Goal: Information Seeking & Learning: Learn about a topic

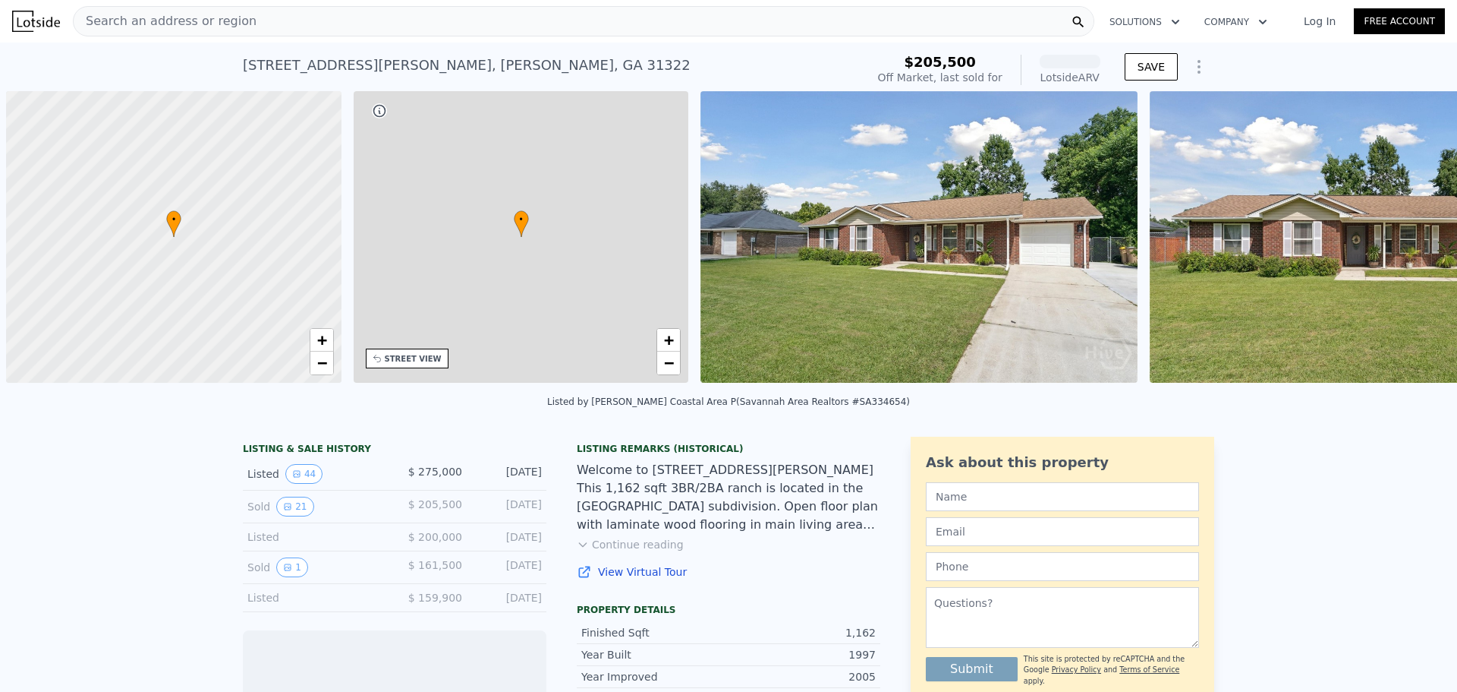
scroll to position [0, 6]
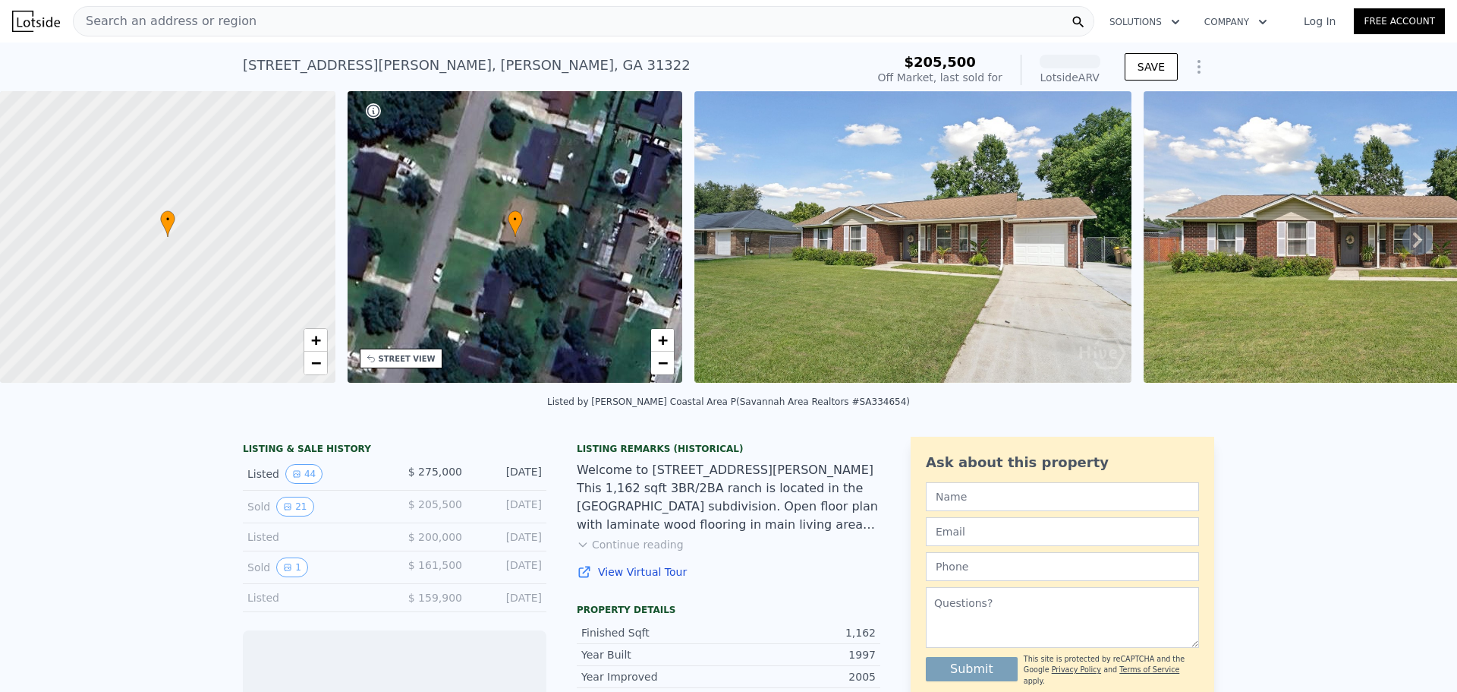
click at [411, 20] on div "Search an address or region" at bounding box center [584, 21] width 1022 height 30
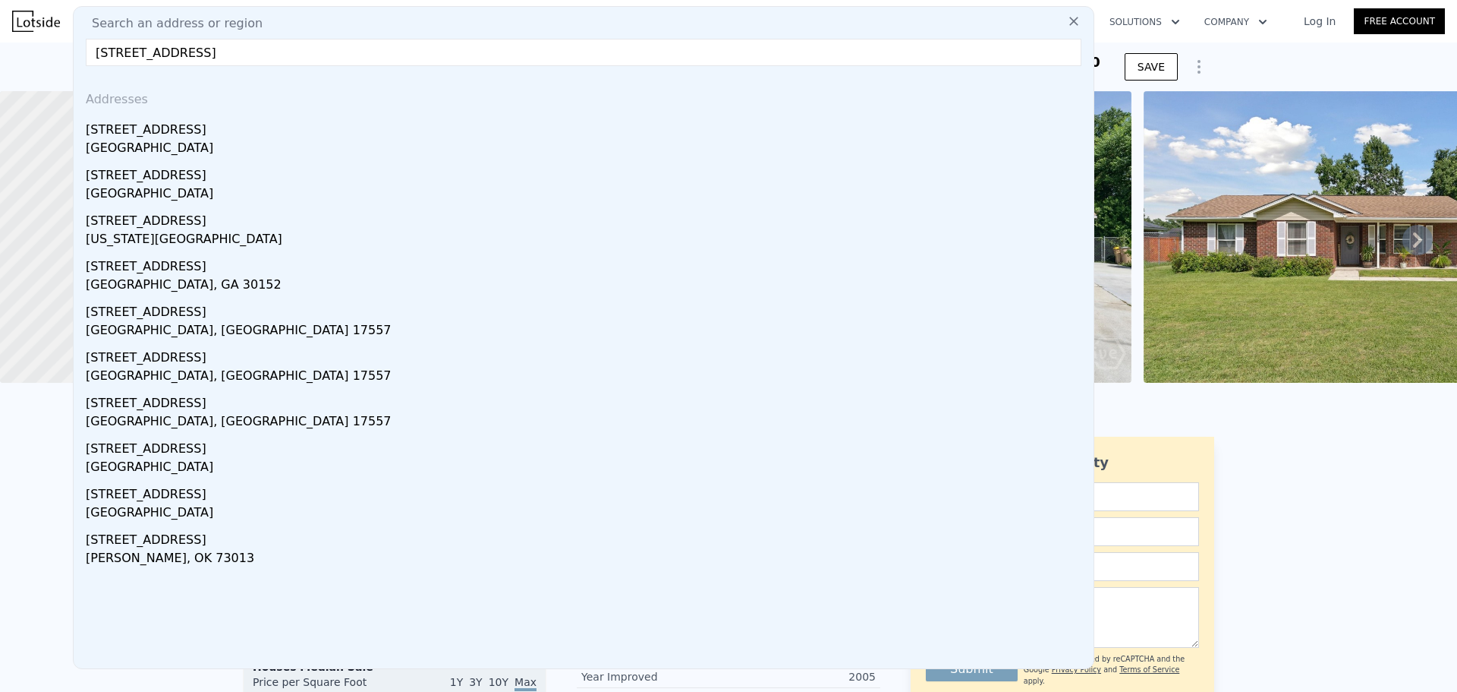
click at [156, 51] on input "[STREET_ADDRESS]" at bounding box center [584, 52] width 996 height 27
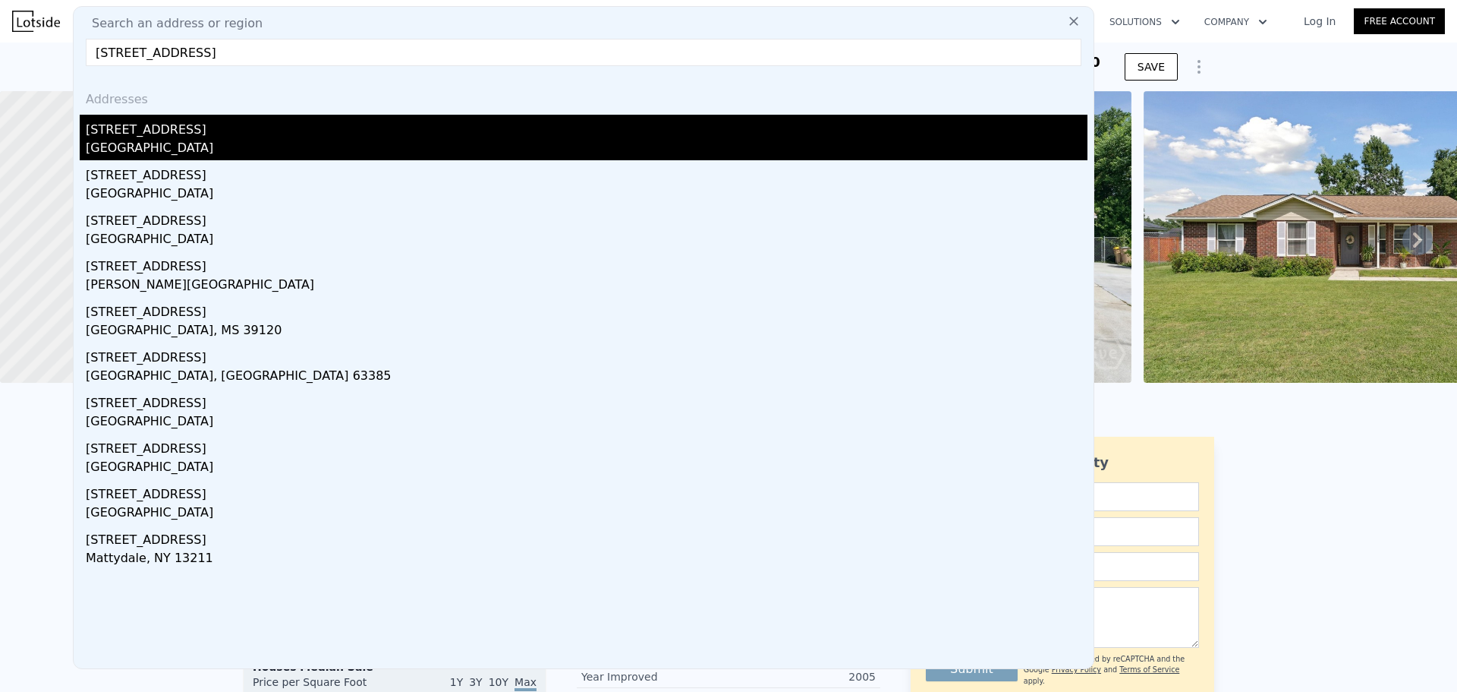
type input "[STREET_ADDRESS]"
click at [140, 130] on div "[STREET_ADDRESS]" at bounding box center [587, 127] width 1002 height 24
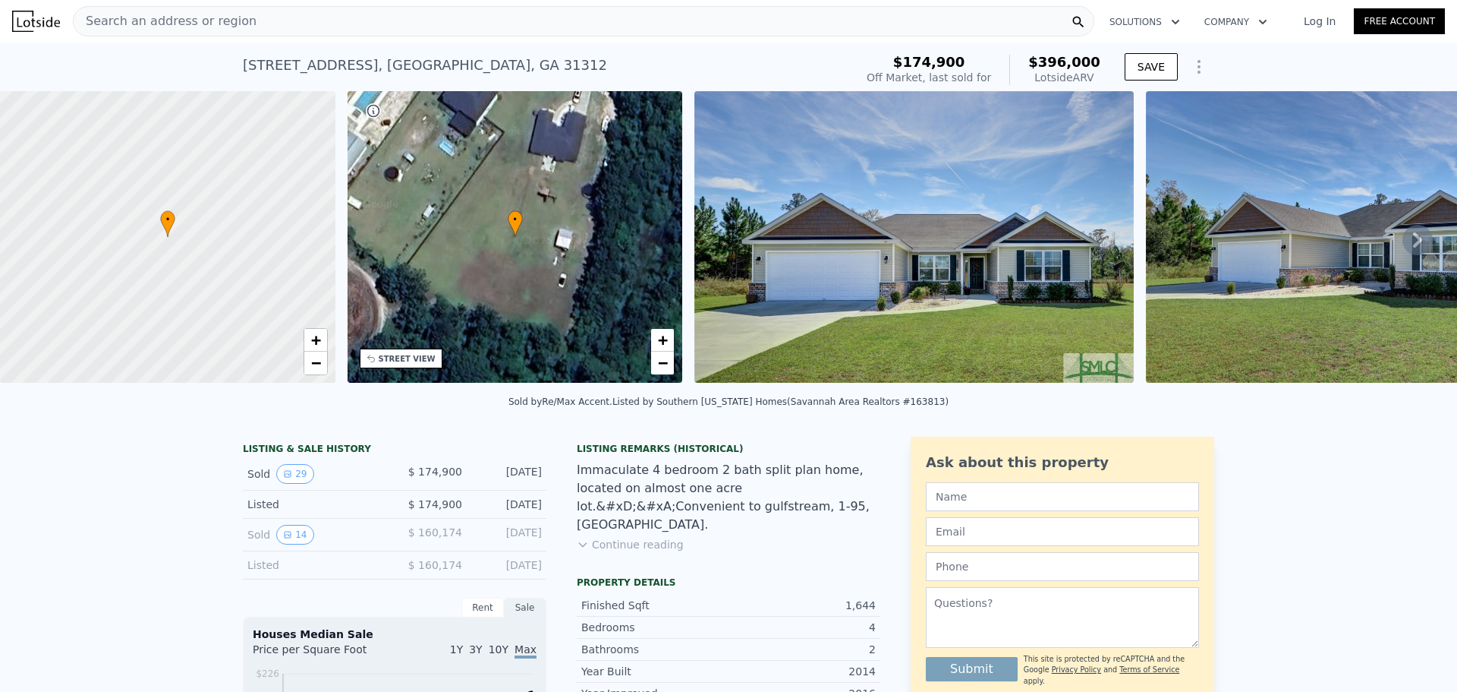
click at [902, 308] on img at bounding box center [915, 236] width 440 height 291
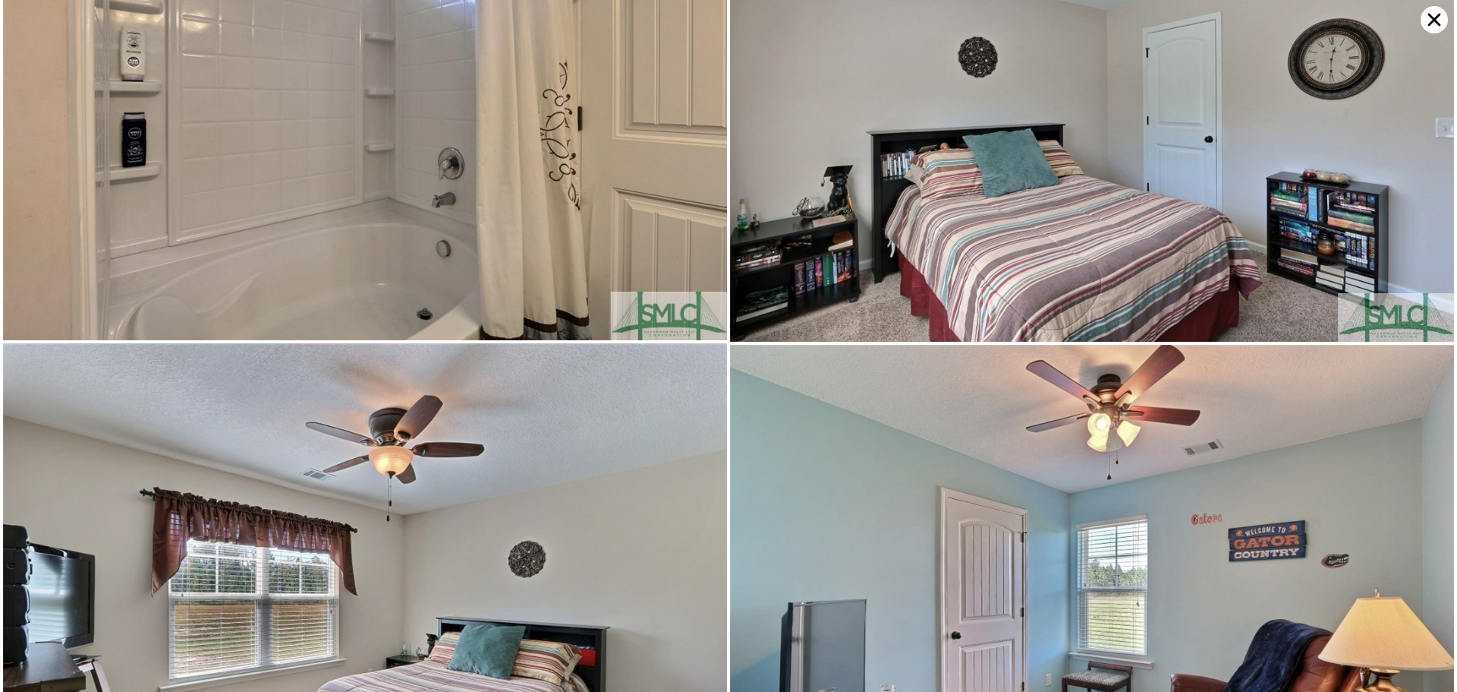
scroll to position [4336, 0]
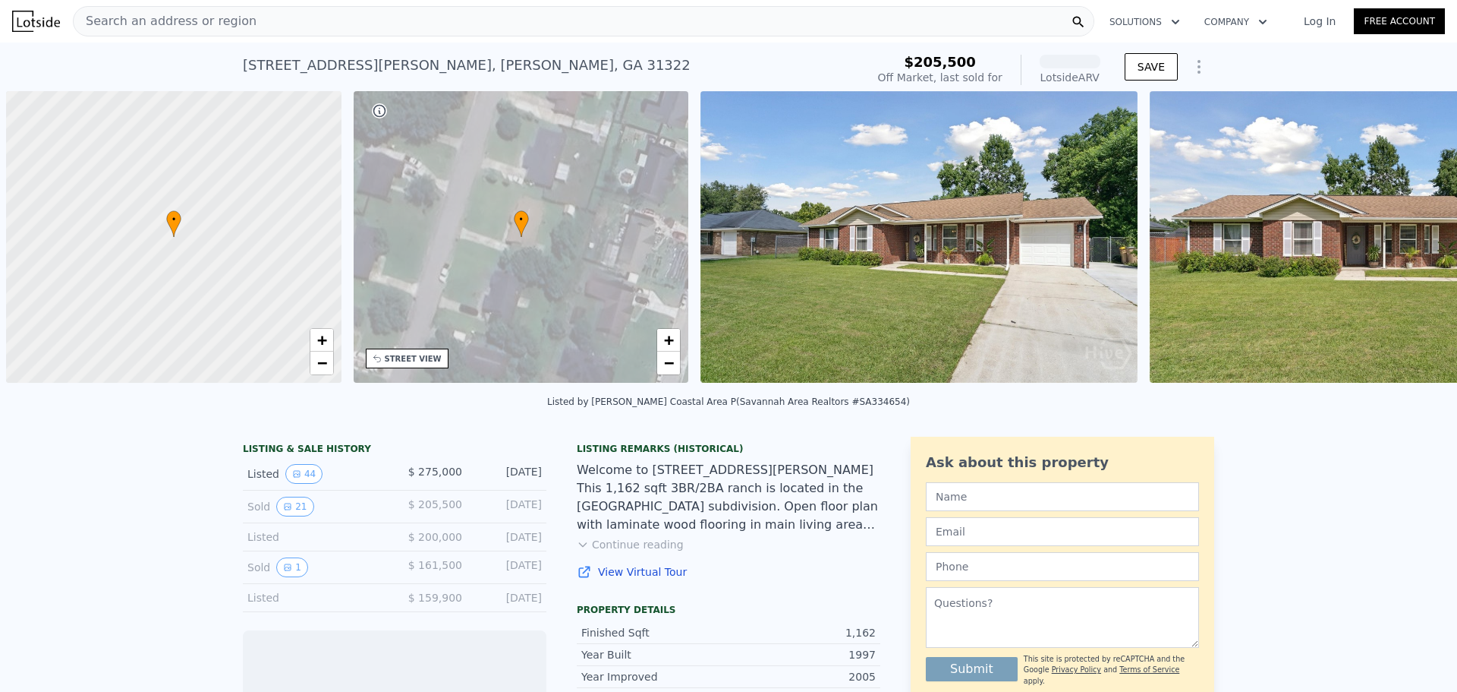
scroll to position [0, 6]
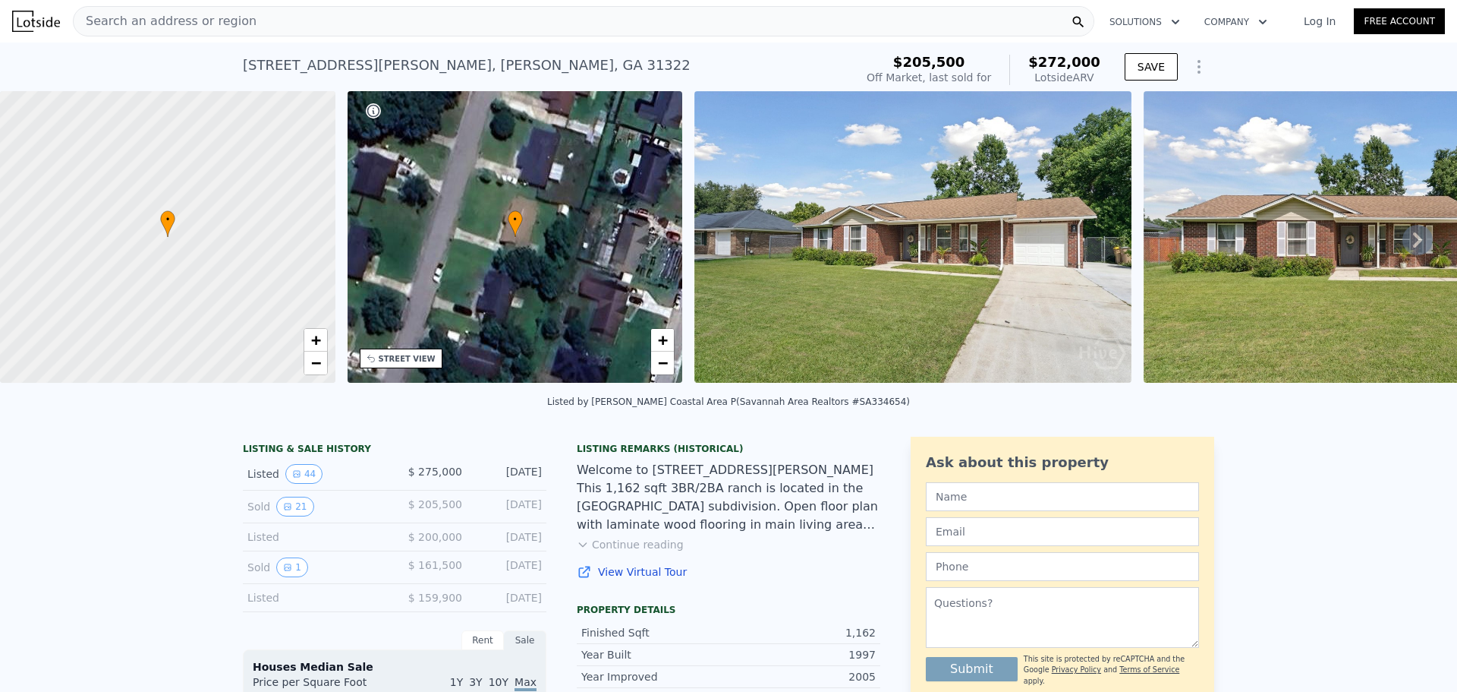
click at [298, 17] on div "Search an address or region" at bounding box center [584, 21] width 1022 height 30
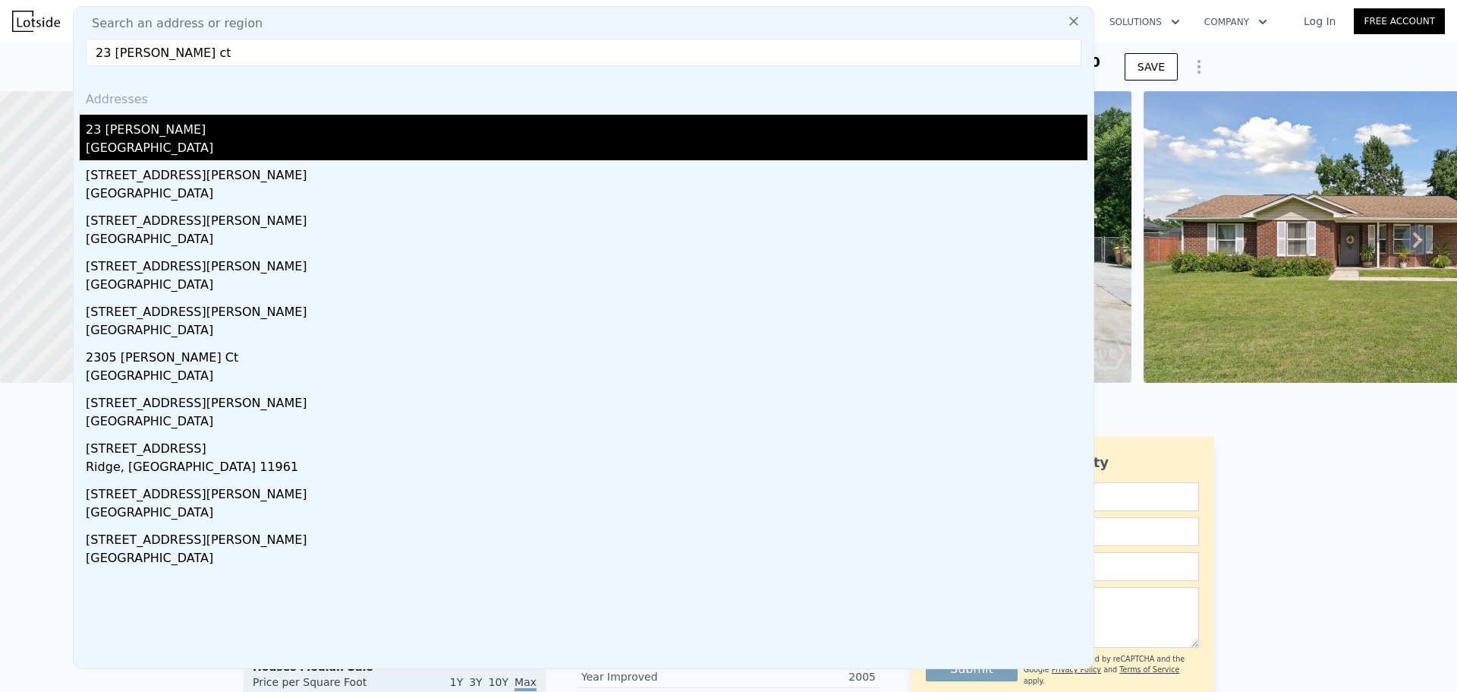
type input "23 douglas ct"
click at [121, 148] on div "Bloomingdale, GA 31302" at bounding box center [587, 149] width 1002 height 21
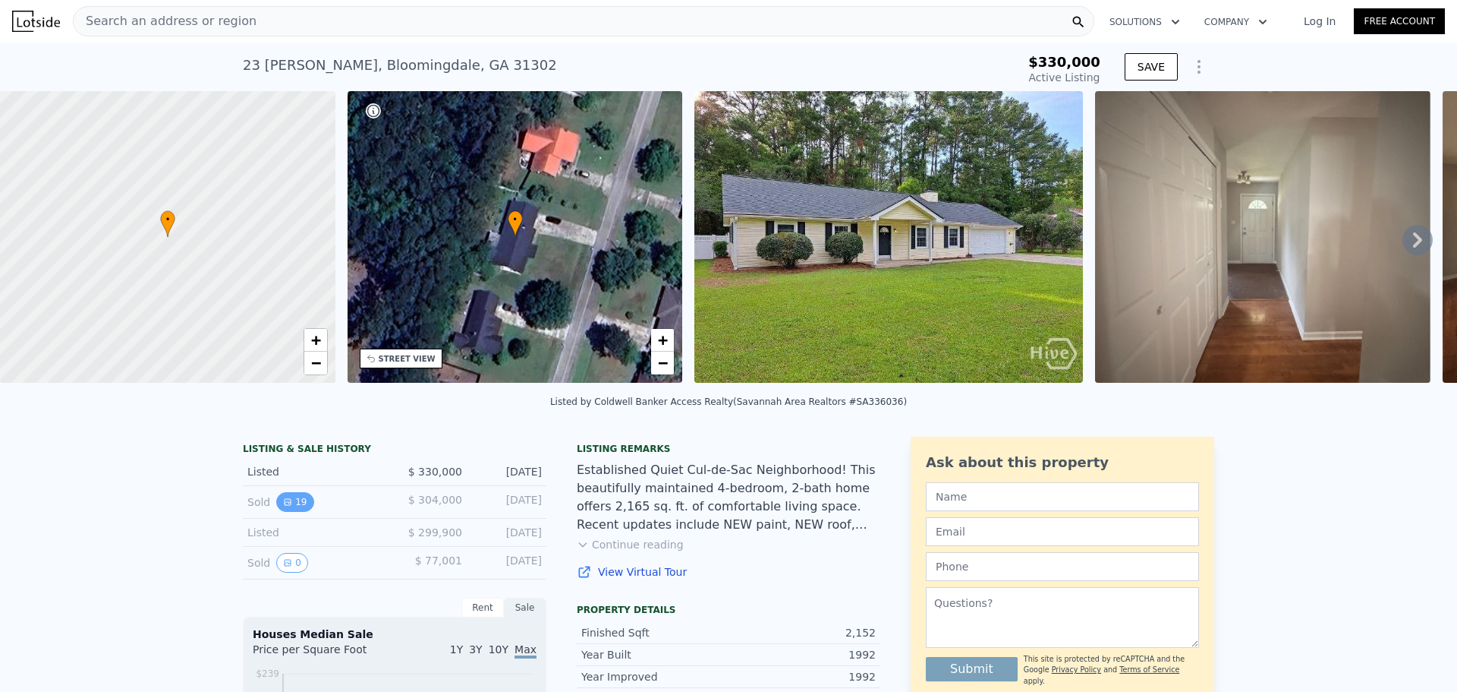
click at [285, 512] on button "19" at bounding box center [294, 502] width 37 height 20
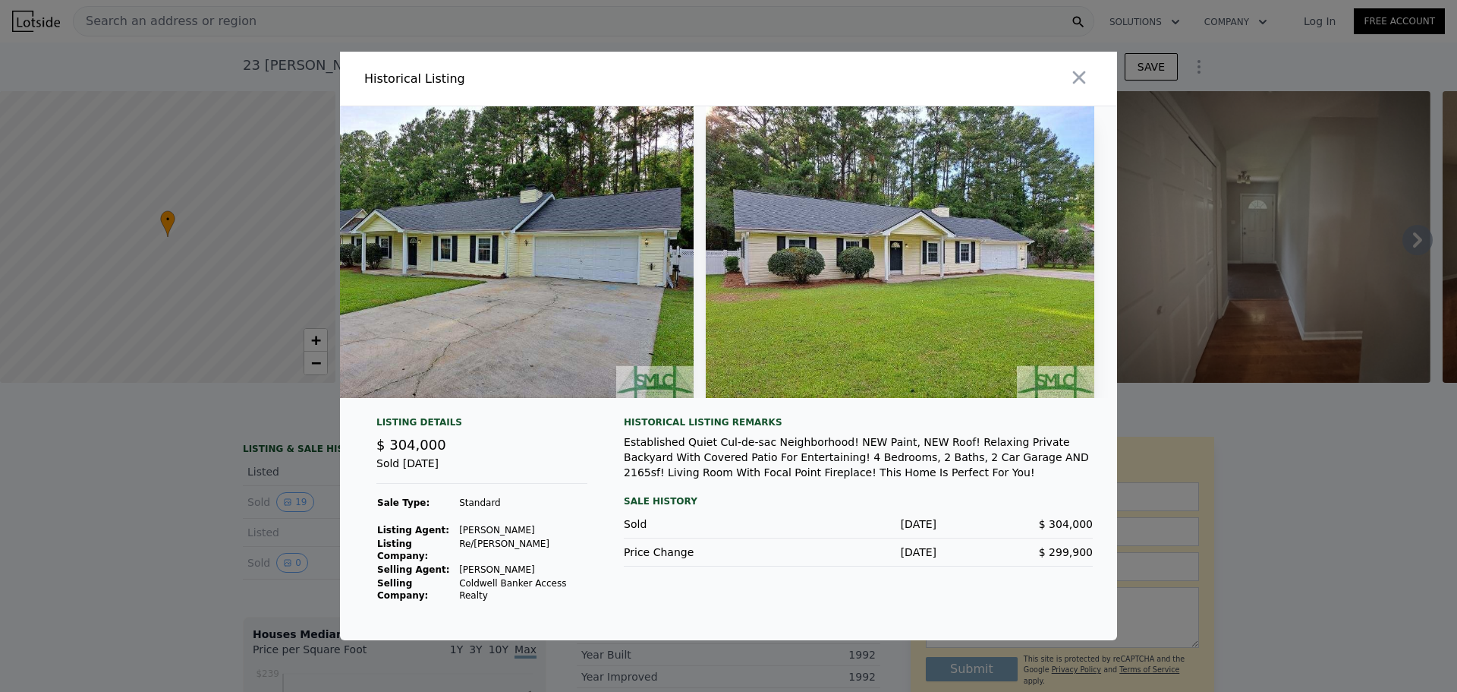
scroll to position [0, 6868]
click at [1083, 87] on icon "button" at bounding box center [1079, 77] width 21 height 21
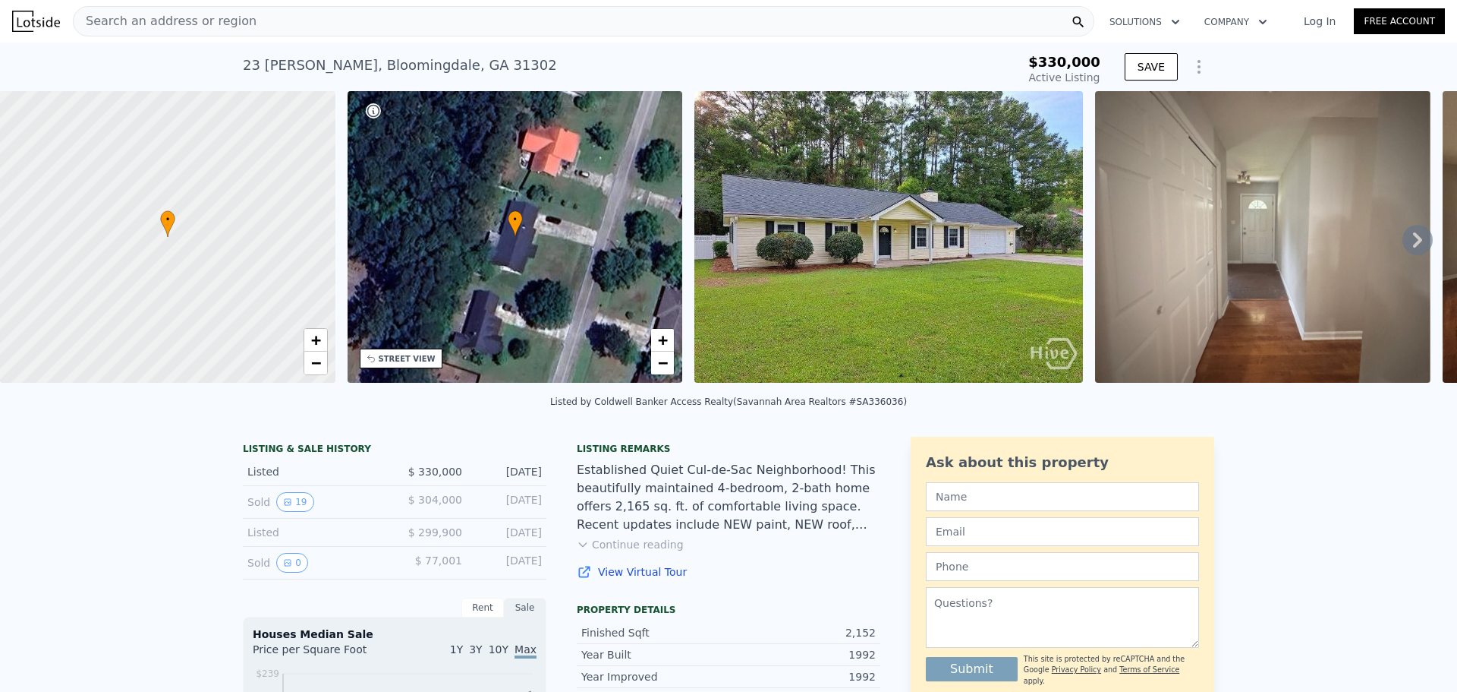
click at [775, 337] on img at bounding box center [889, 236] width 389 height 291
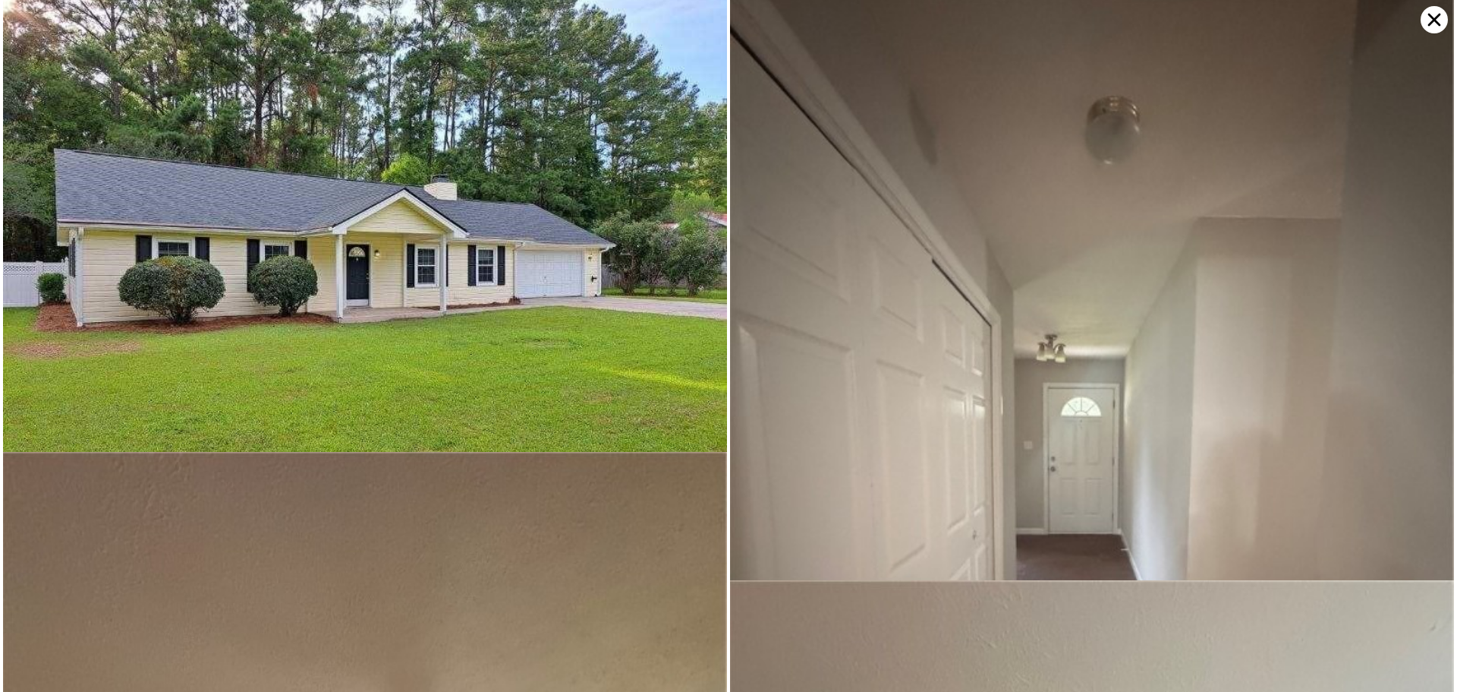
scroll to position [0, 0]
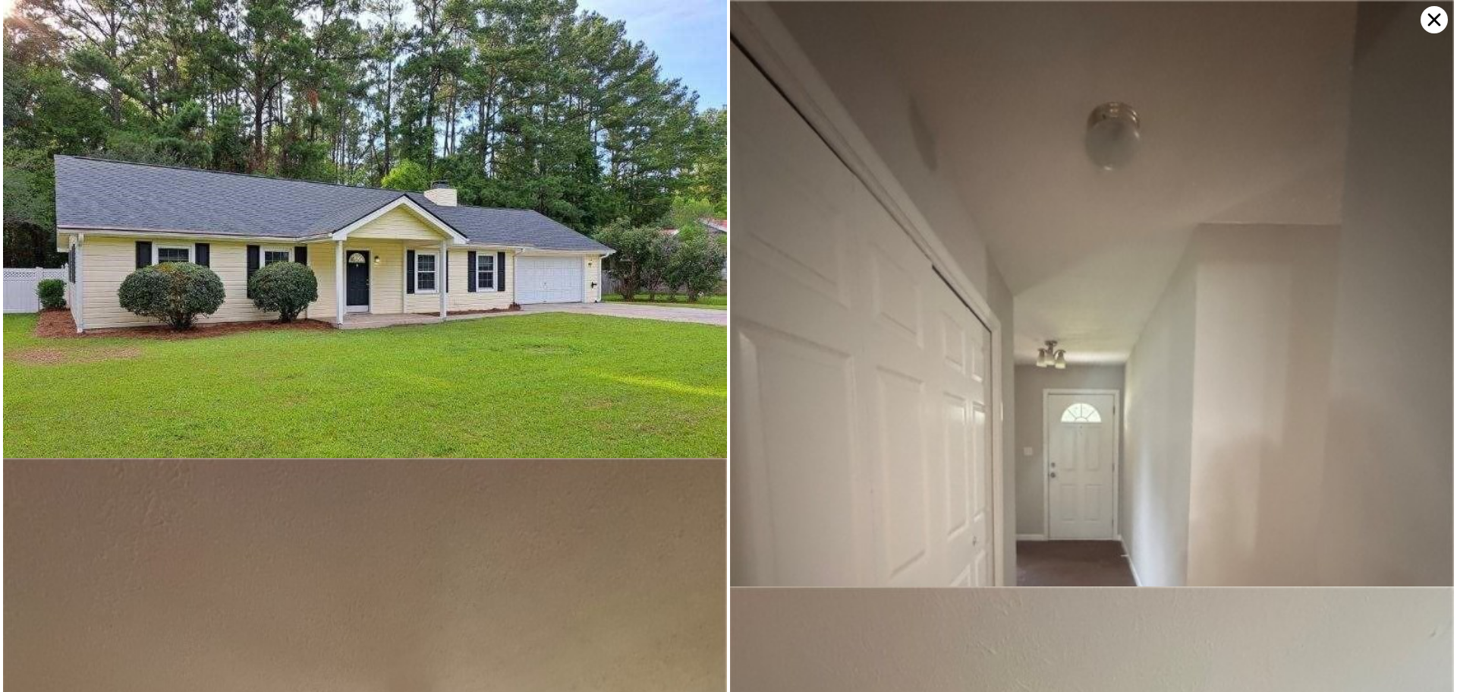
click at [1431, 22] on icon at bounding box center [1434, 19] width 27 height 27
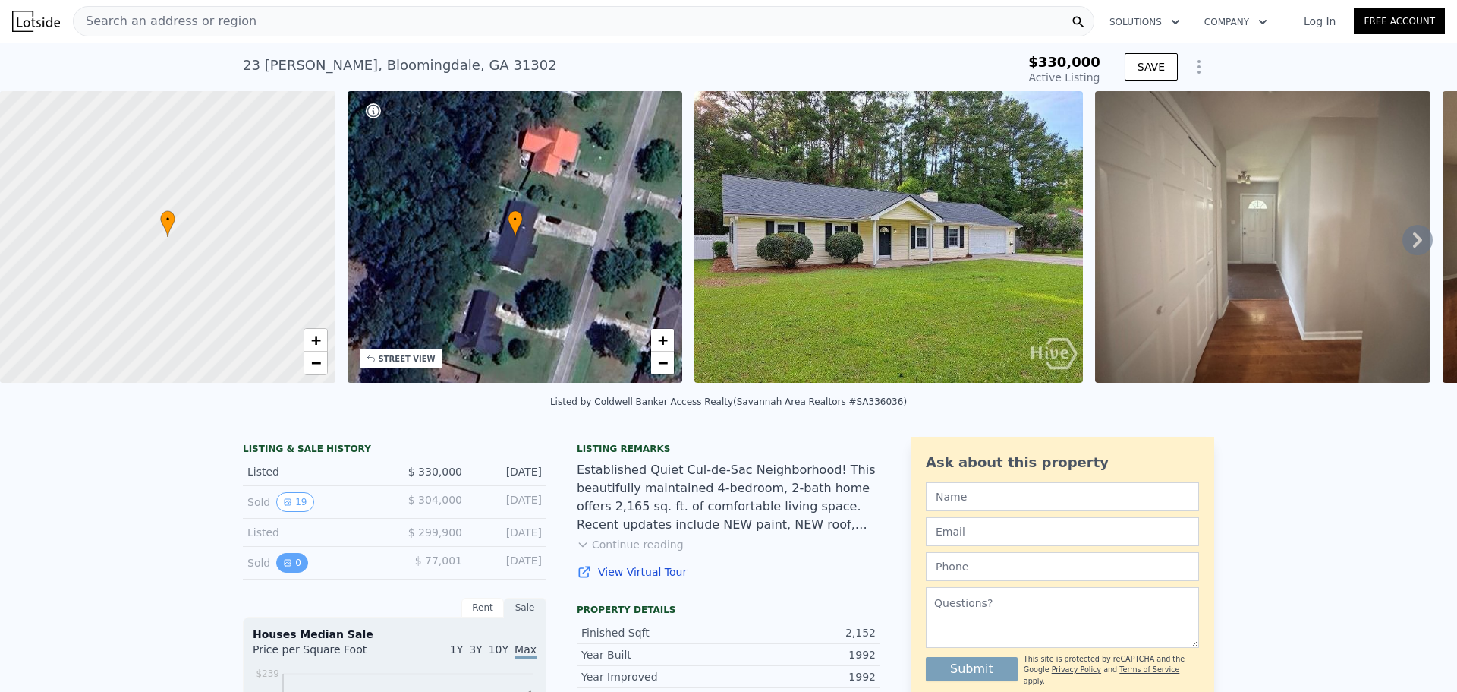
click at [276, 572] on button "0" at bounding box center [292, 563] width 32 height 20
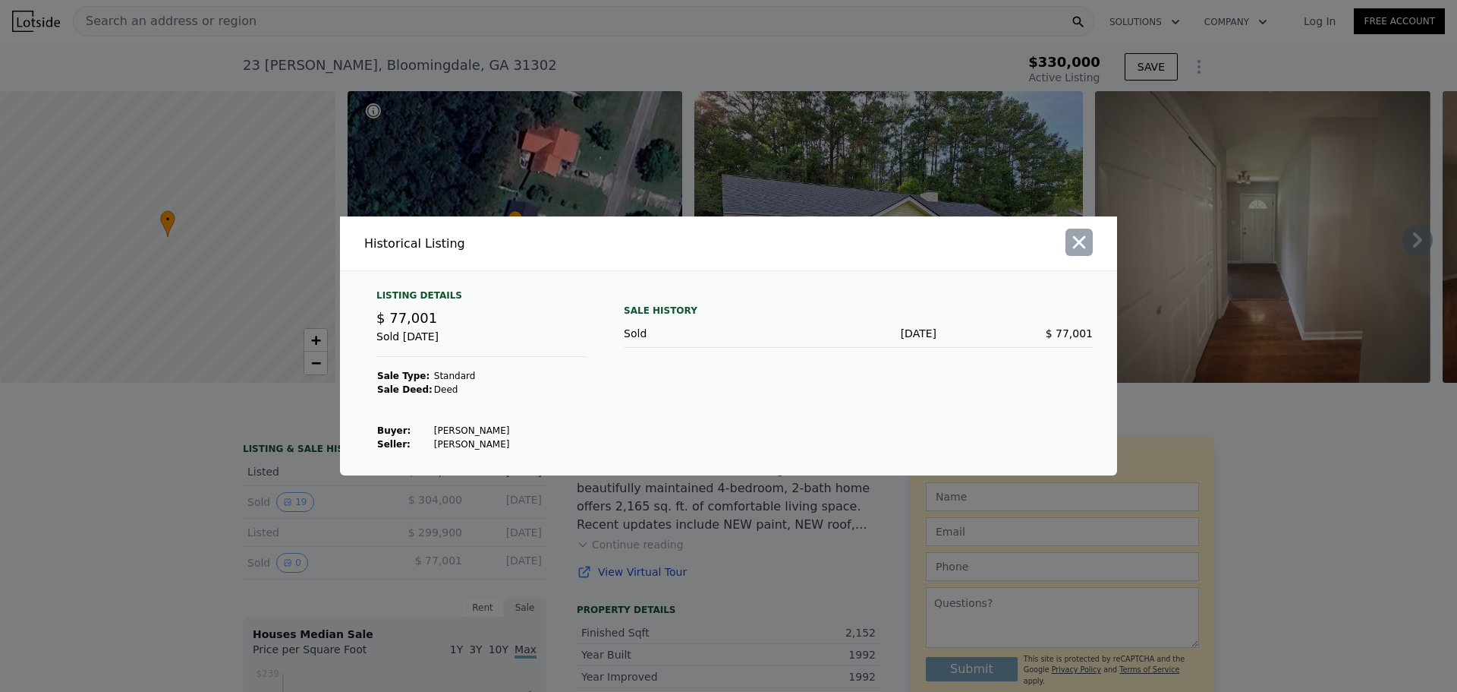
click at [1084, 244] on icon "button" at bounding box center [1079, 242] width 21 height 21
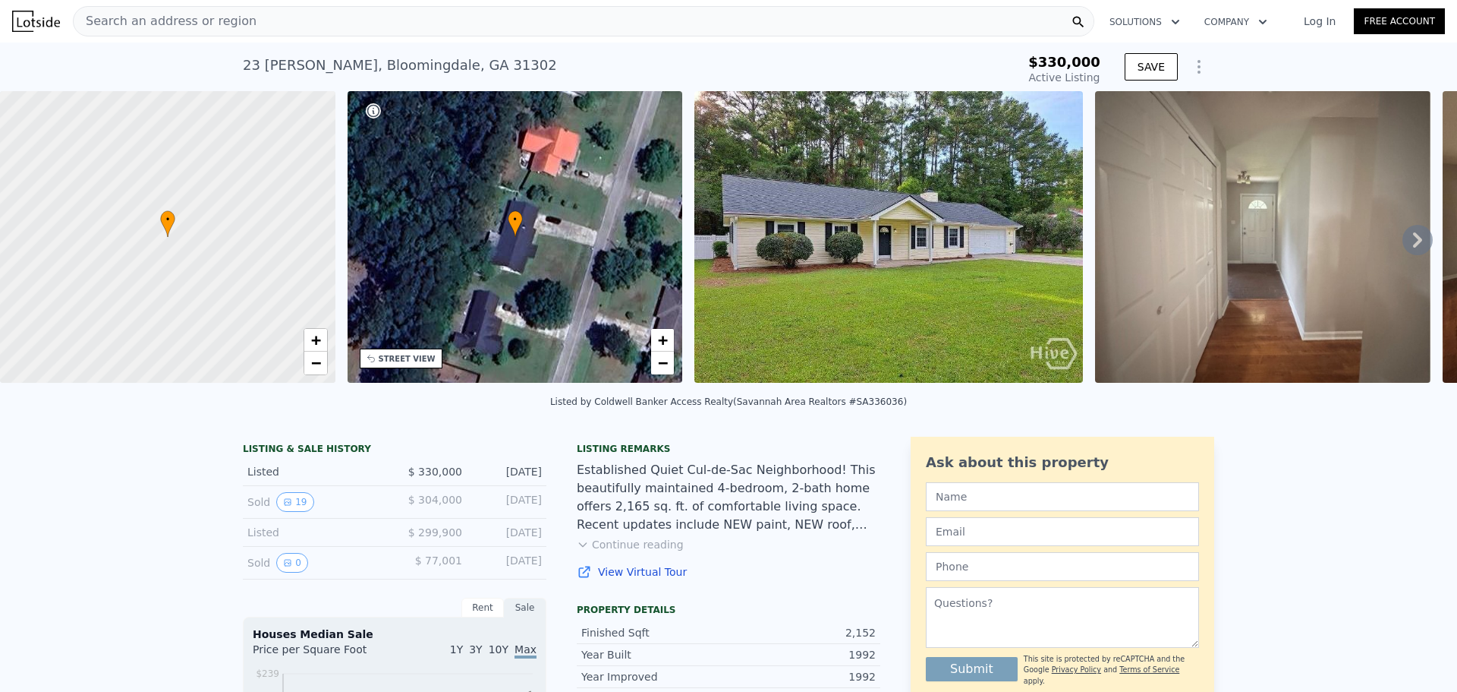
click at [348, 424] on div "Listed by Coldwell Banker Access Realty (Savannah Area Realtors #SA336036)" at bounding box center [728, 406] width 1457 height 36
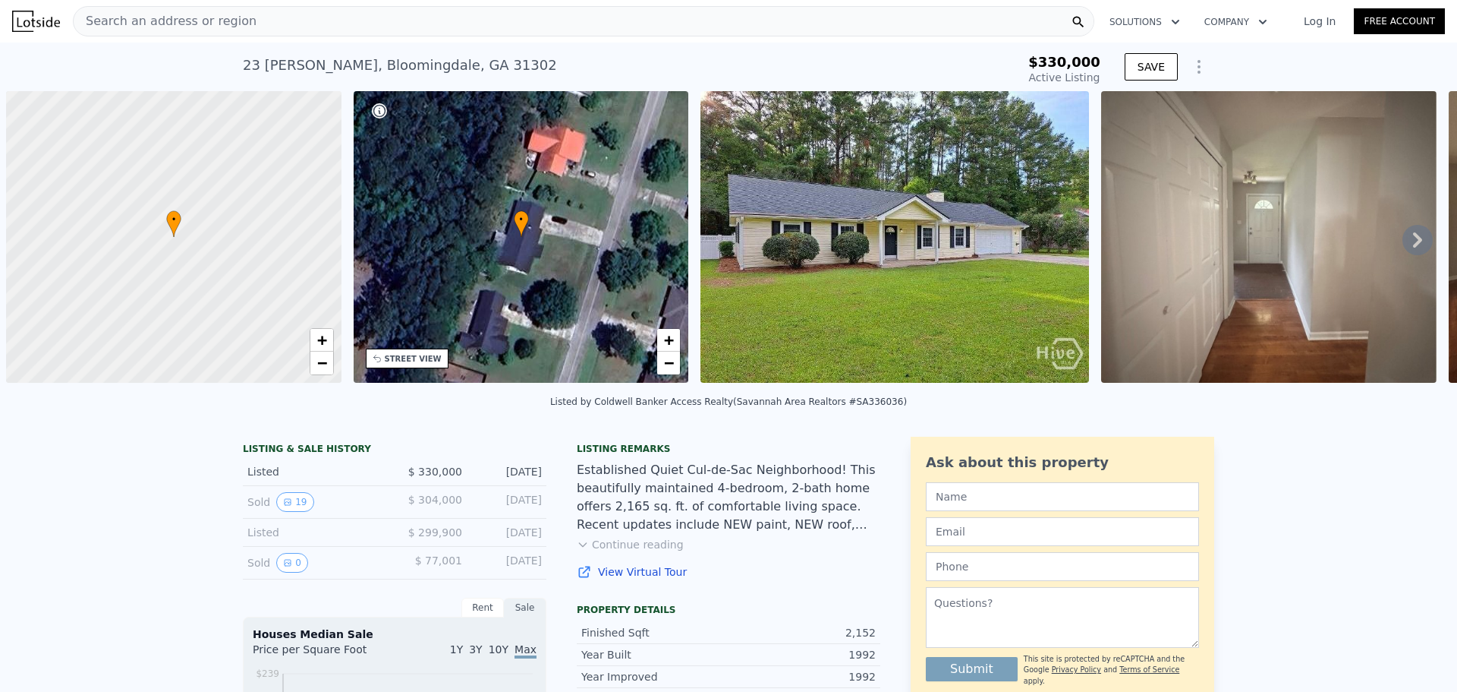
scroll to position [0, 6]
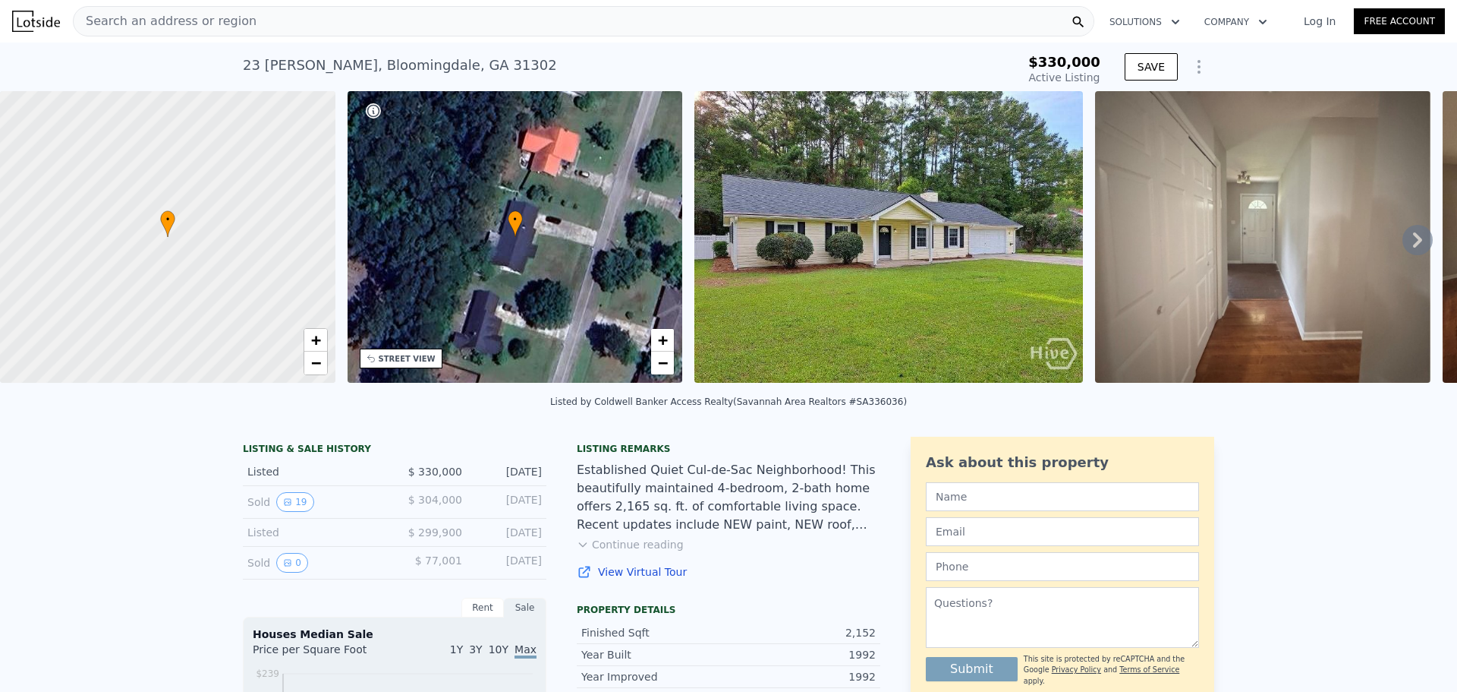
click at [49, 20] on img at bounding box center [36, 21] width 48 height 21
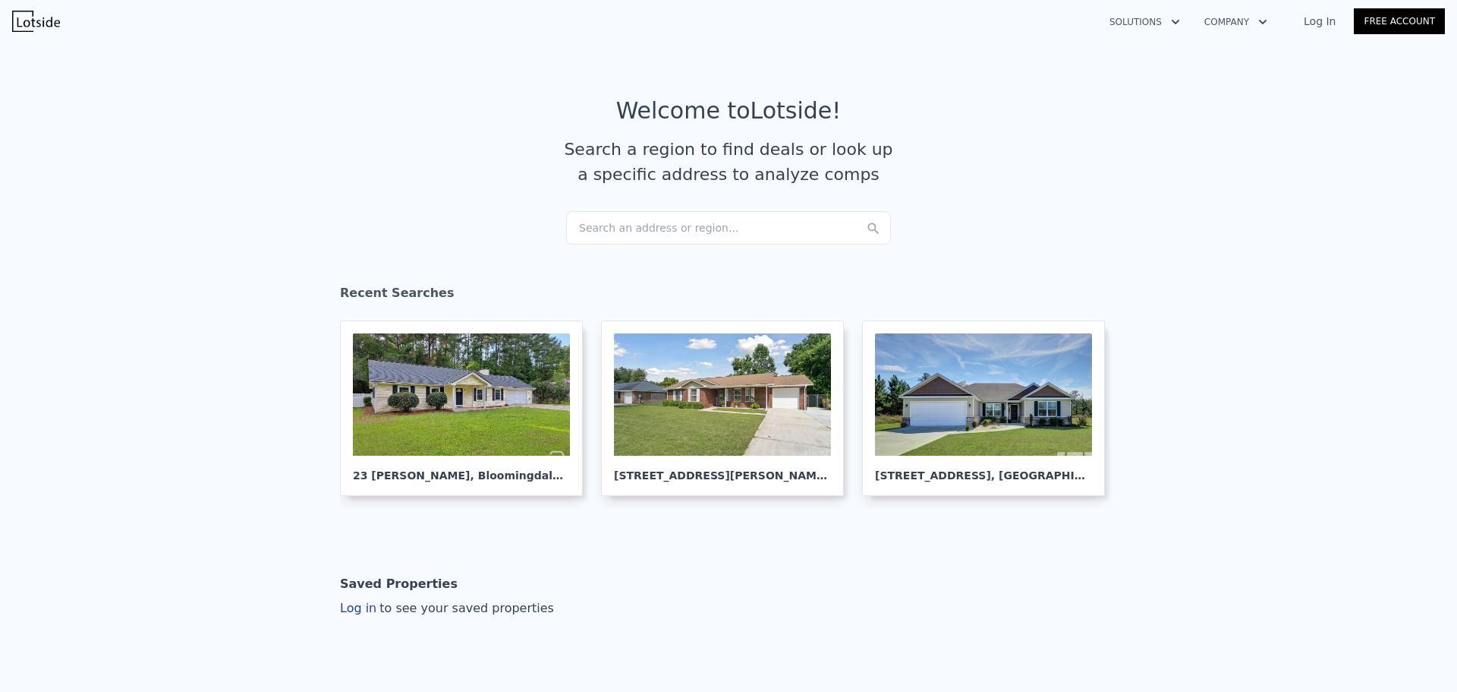
click at [719, 218] on div "Search an address or region..." at bounding box center [728, 227] width 325 height 33
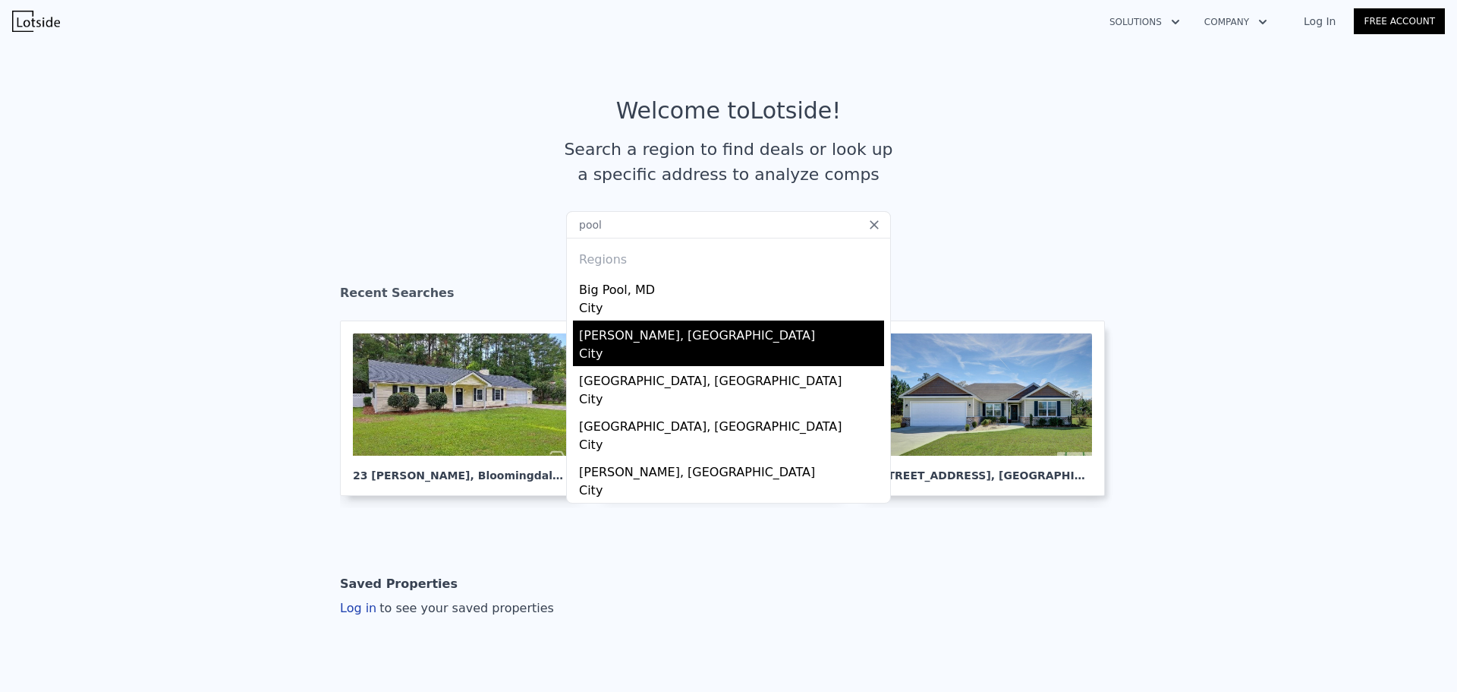
type input "pool"
click at [673, 331] on div "Pooler, GA" at bounding box center [731, 332] width 305 height 24
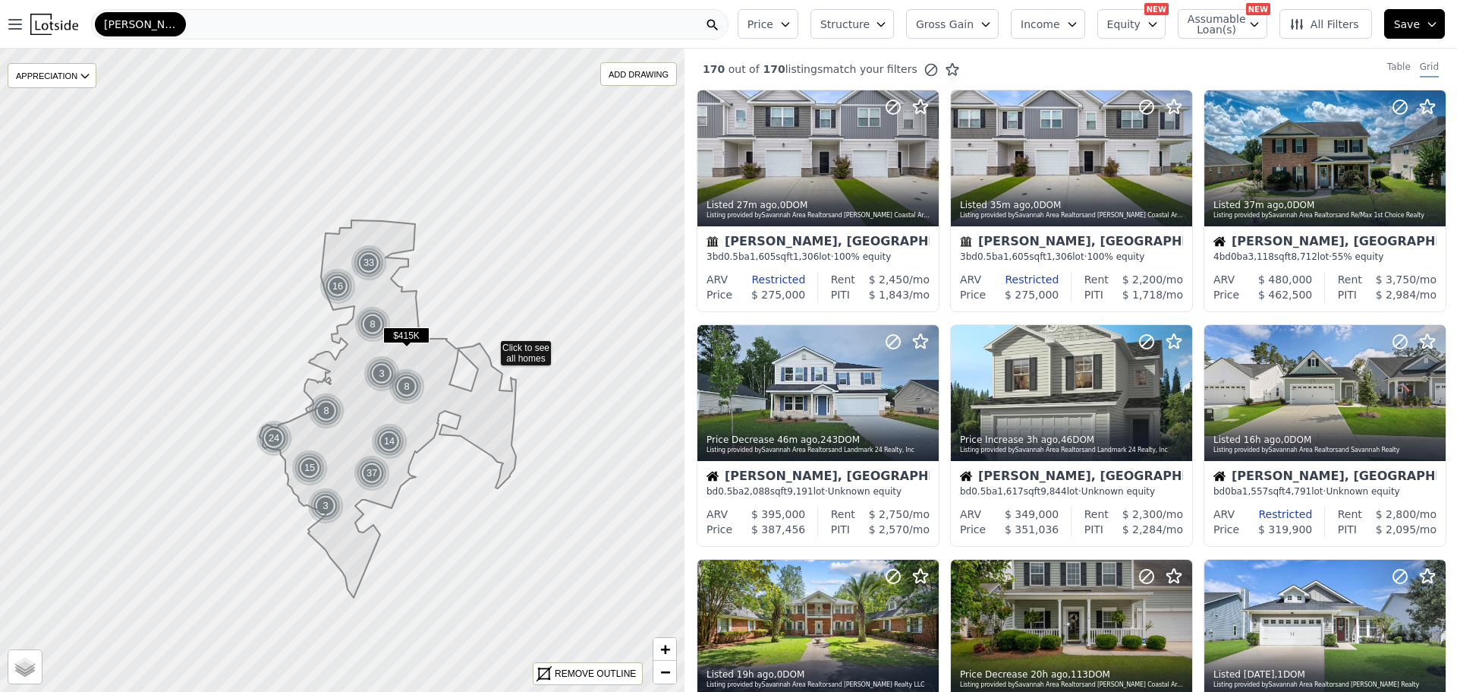
click at [490, 345] on icon at bounding box center [342, 370] width 826 height 776
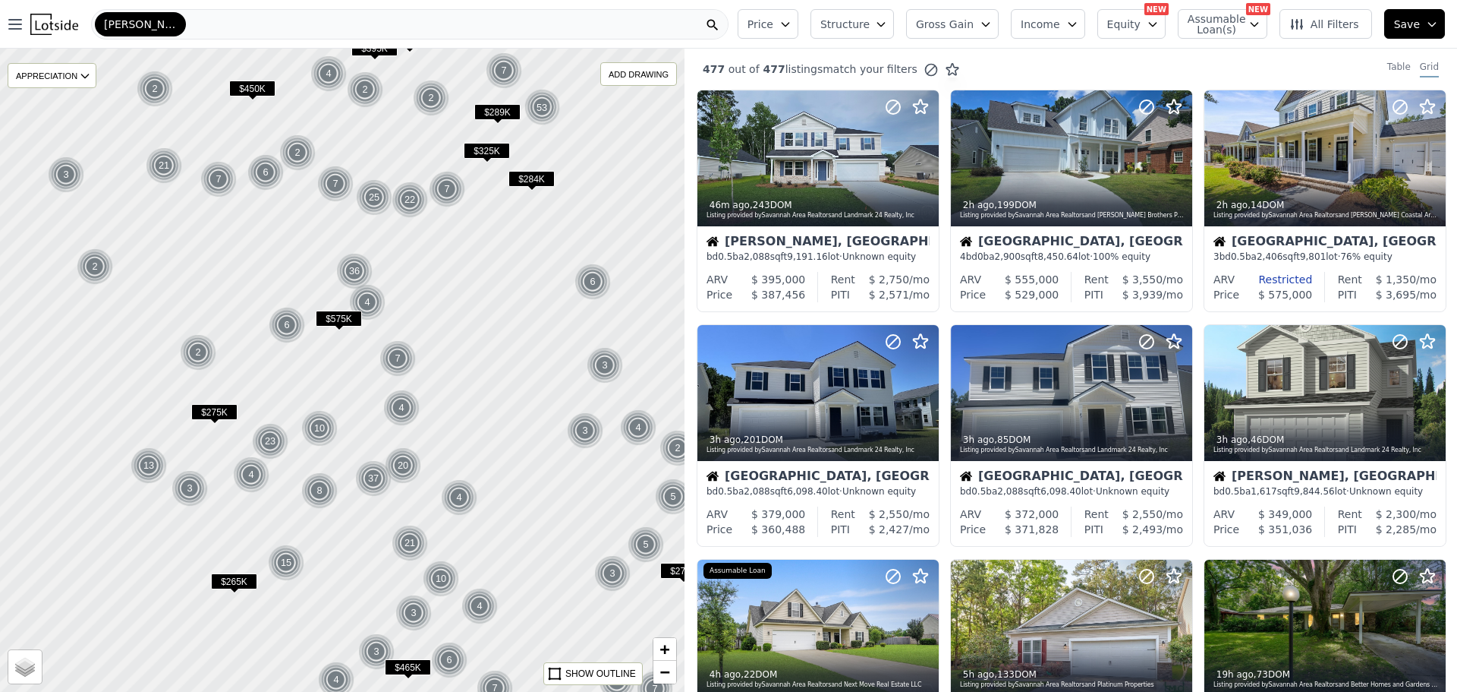
click at [798, 19] on button "Price" at bounding box center [768, 24] width 61 height 30
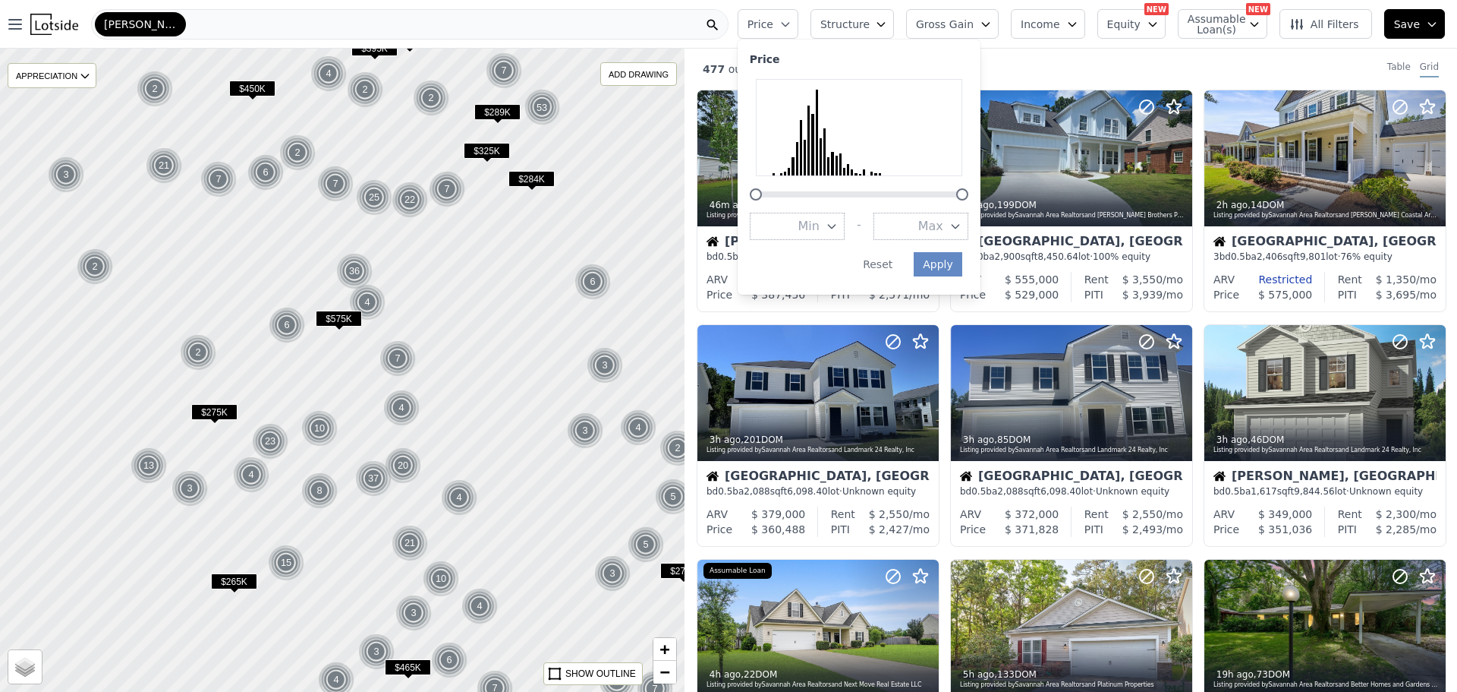
click at [944, 221] on span "Max" at bounding box center [930, 226] width 25 height 18
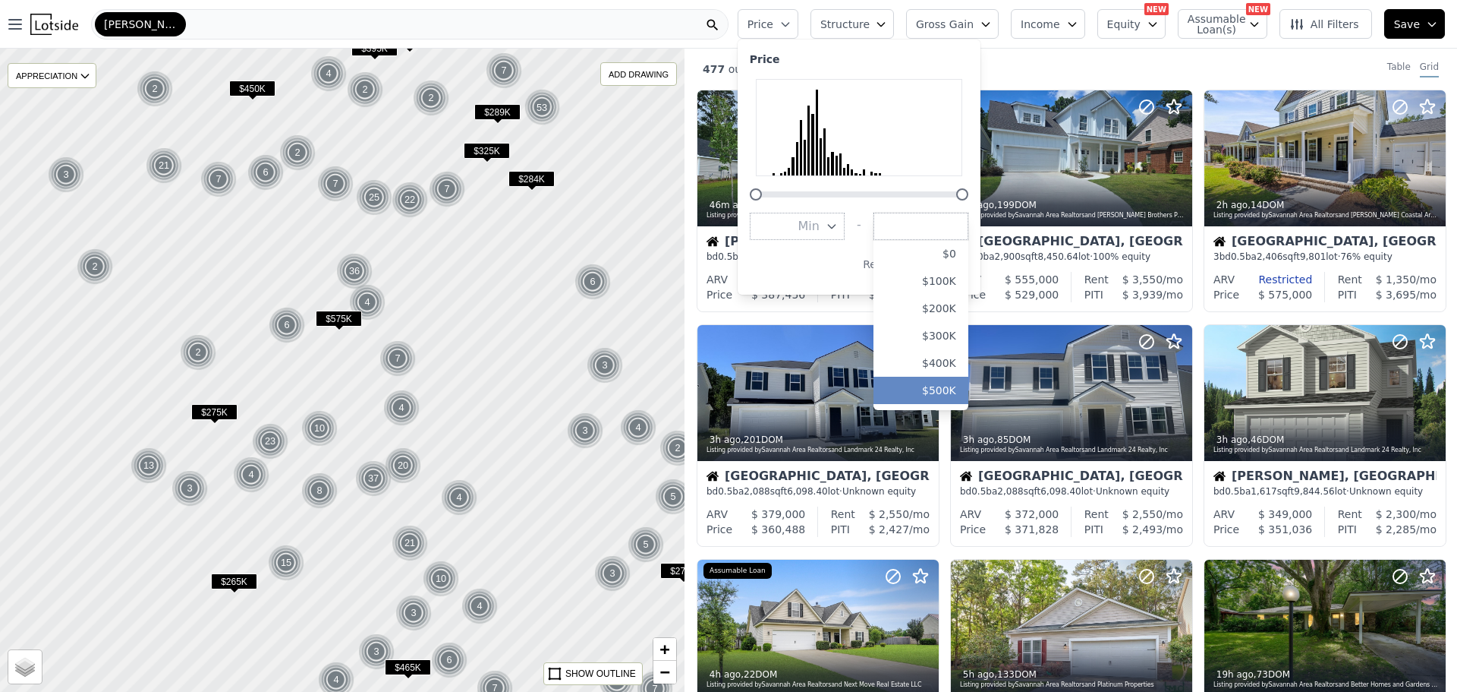
click at [941, 381] on button "$500K" at bounding box center [921, 390] width 95 height 27
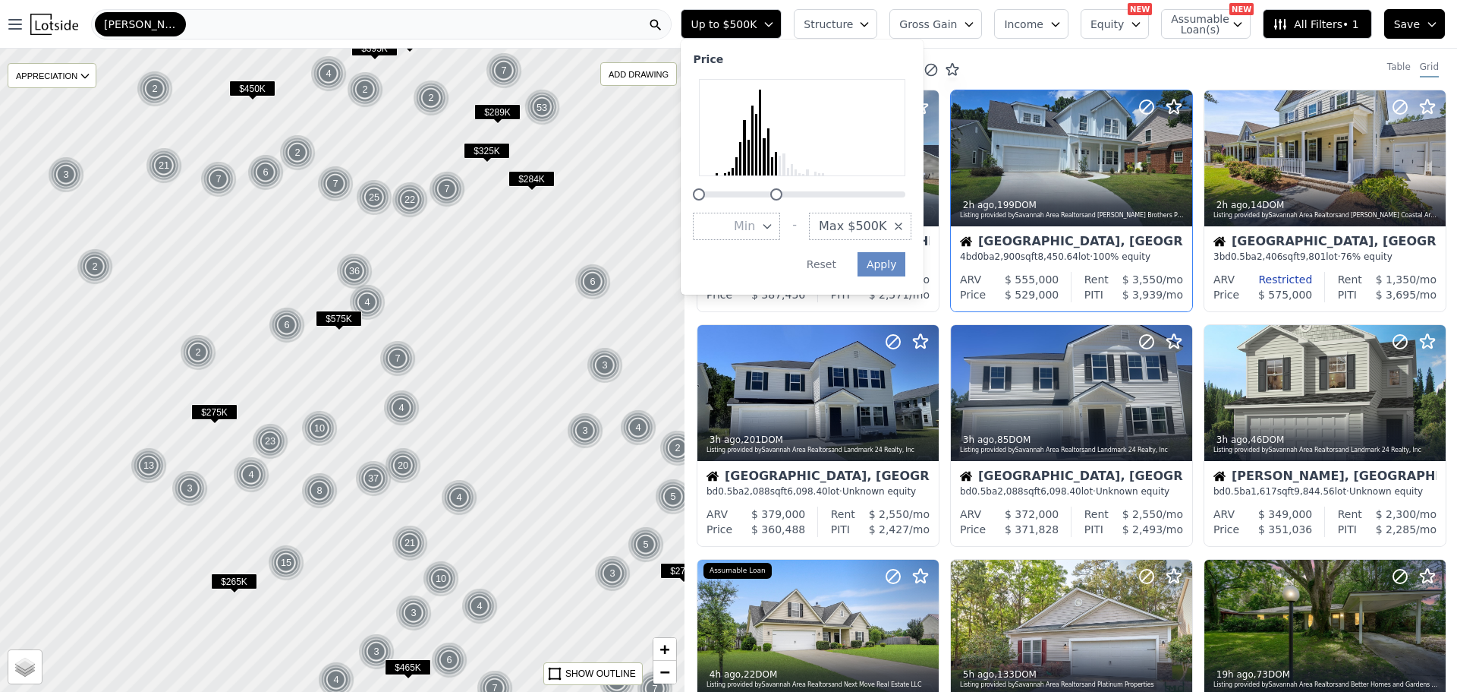
click at [962, 261] on div "4 bd 0 ba 2,900 sqft 8,450.64 lot · 100% equity" at bounding box center [1071, 256] width 223 height 12
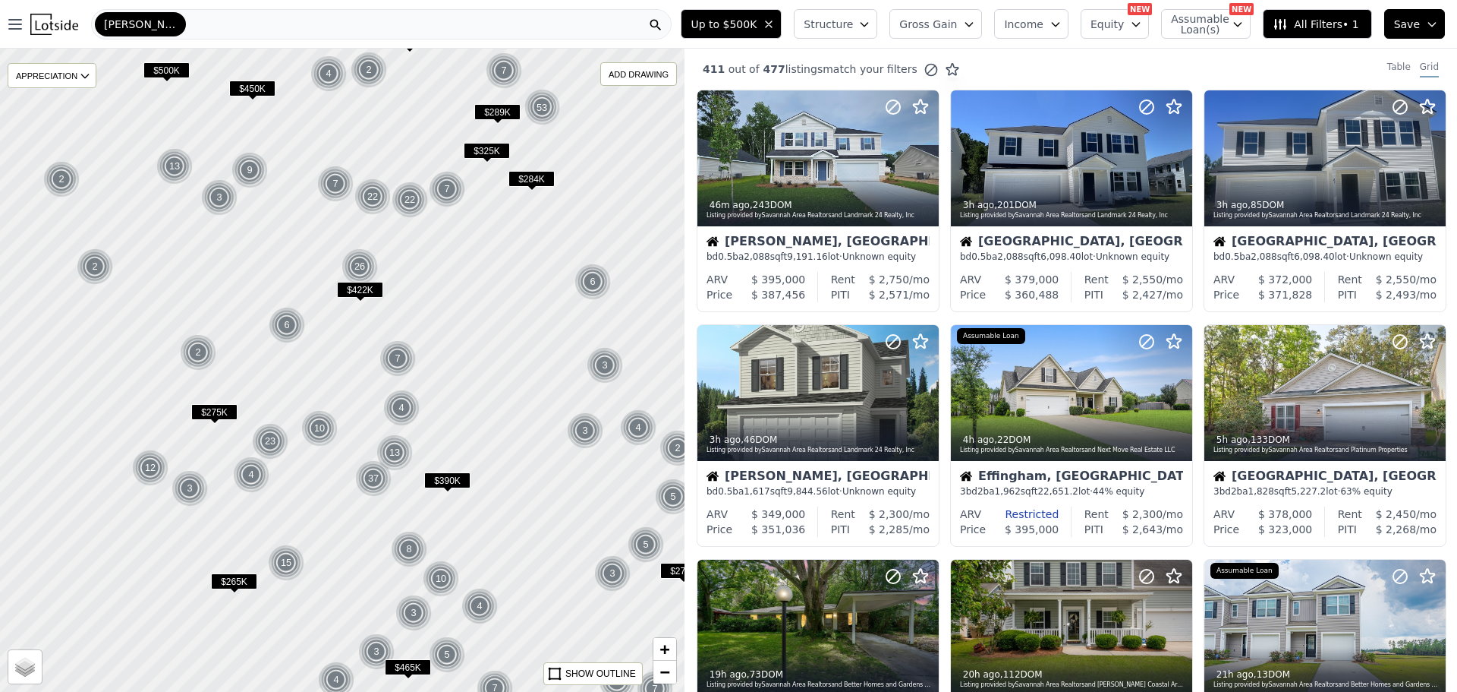
click at [852, 24] on span "Structure" at bounding box center [828, 24] width 49 height 15
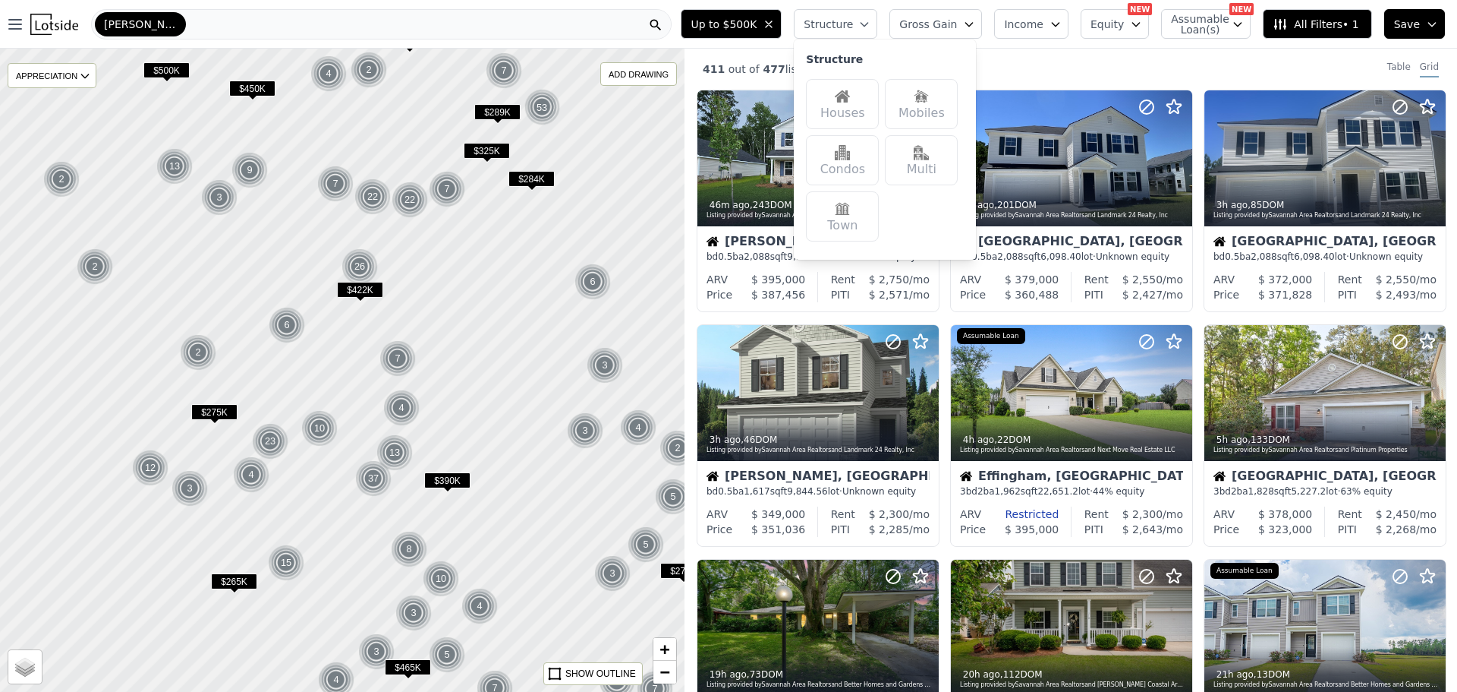
click at [852, 24] on span "Structure" at bounding box center [828, 24] width 49 height 15
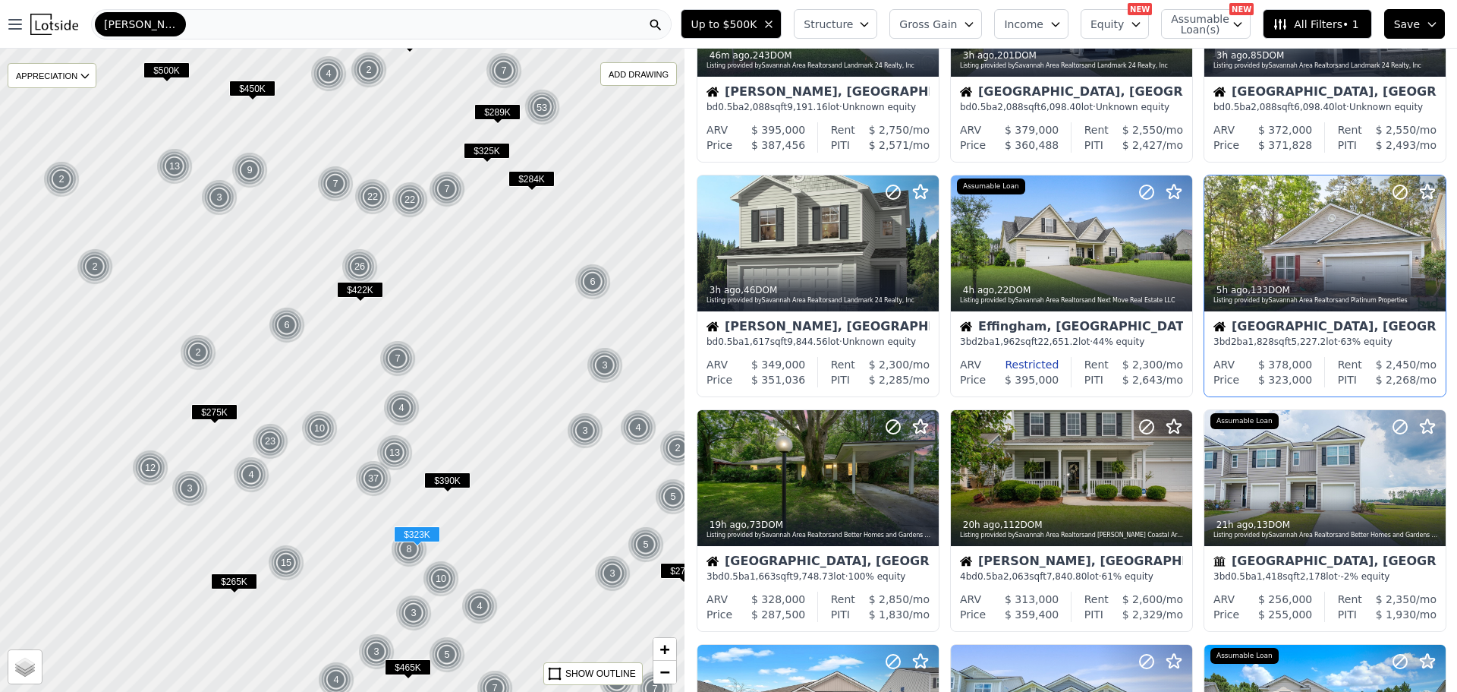
scroll to position [150, 0]
click at [1313, 332] on div "Chatham, GA" at bounding box center [1325, 327] width 223 height 15
click at [451, 366] on div at bounding box center [342, 369] width 821 height 771
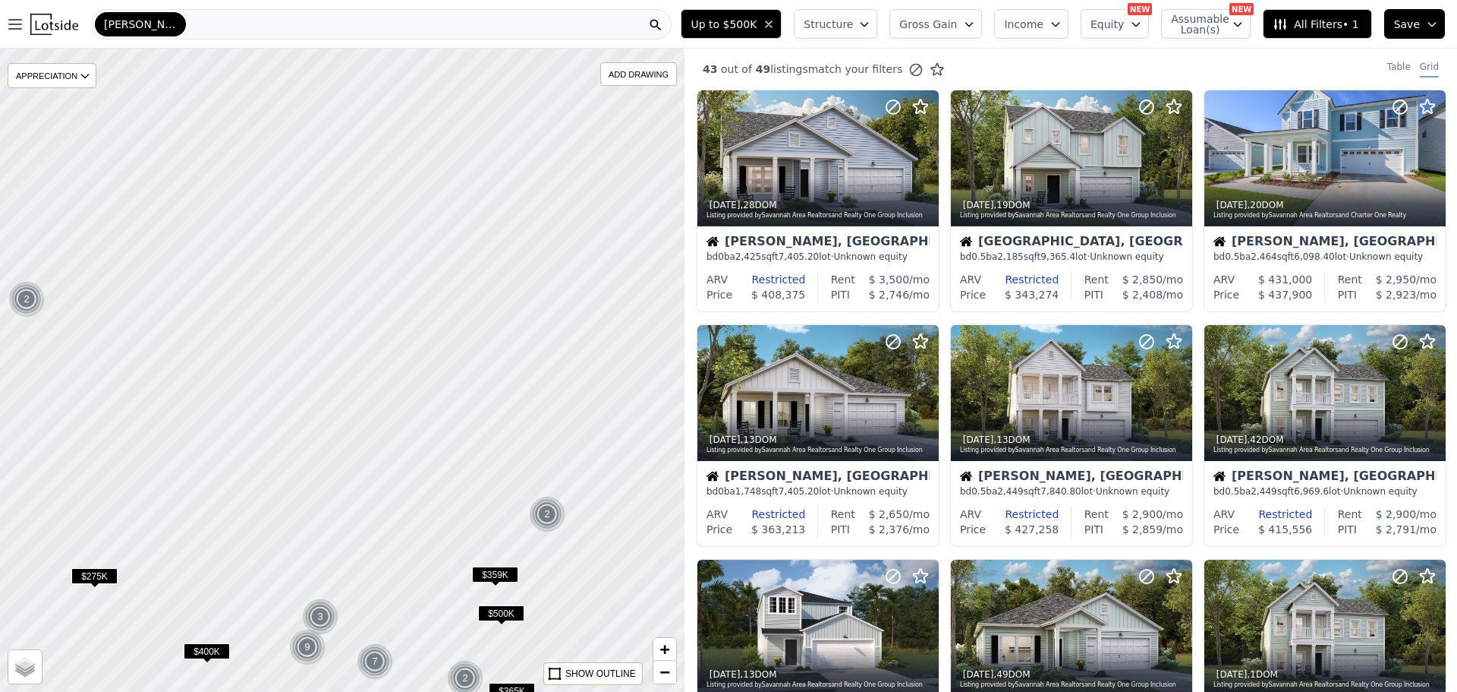
click at [465, 691] on html "Text to Speech ▶ ⏪ ⏩ ⚙ Voice options Rate: 1 Pitch: 1 Voice: 🇺🇸 Microsoft David…" at bounding box center [728, 364] width 1457 height 728
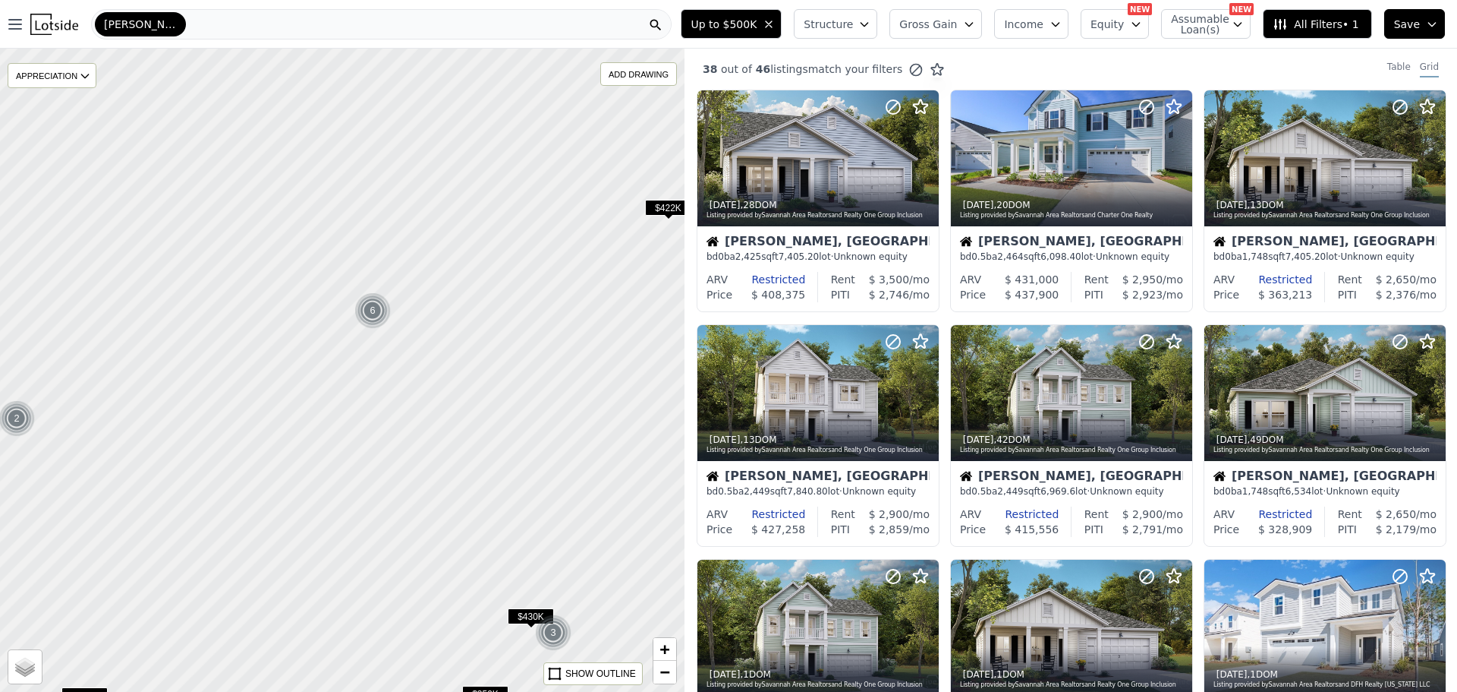
drag, startPoint x: 458, startPoint y: 421, endPoint x: 450, endPoint y: 521, distance: 100.5
click at [450, 521] on div at bounding box center [342, 369] width 821 height 771
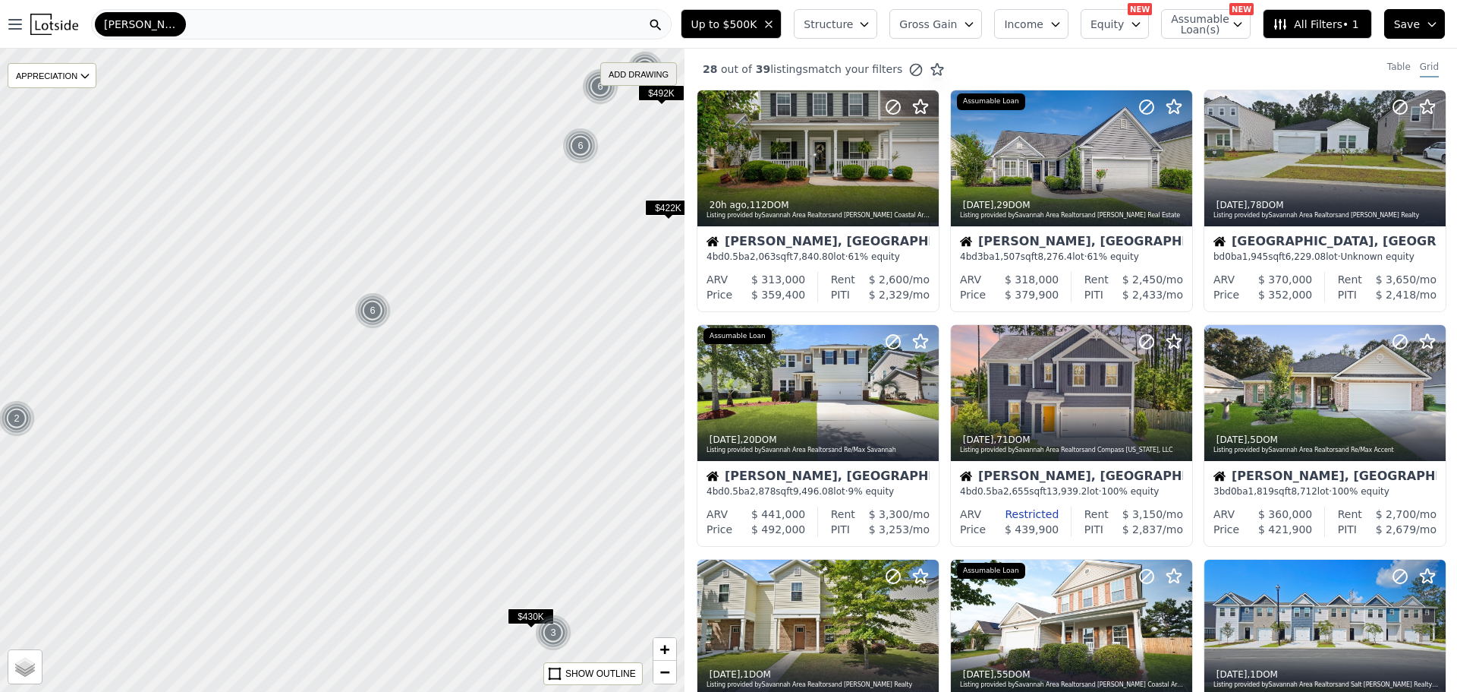
click at [622, 83] on div "ADD DRAWING" at bounding box center [638, 74] width 75 height 22
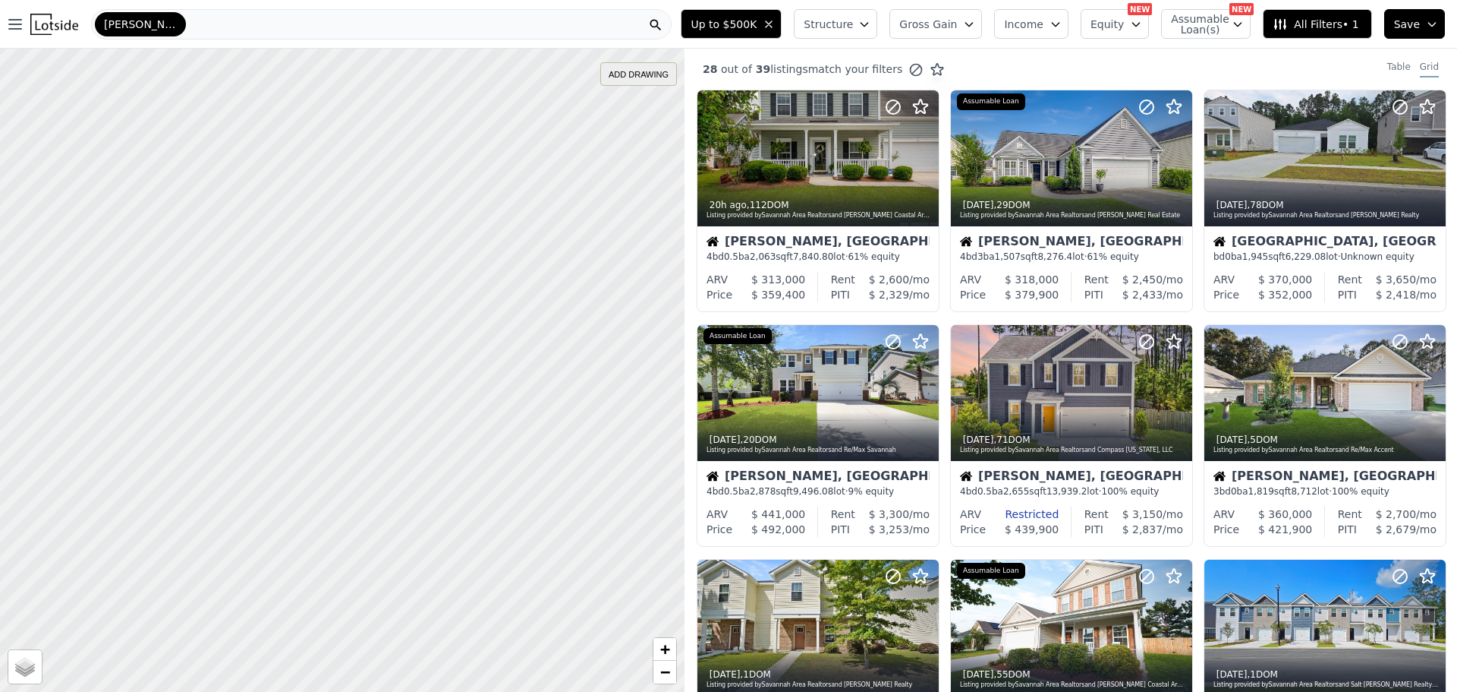
click at [631, 79] on div "ADD DRAWING" at bounding box center [638, 74] width 75 height 22
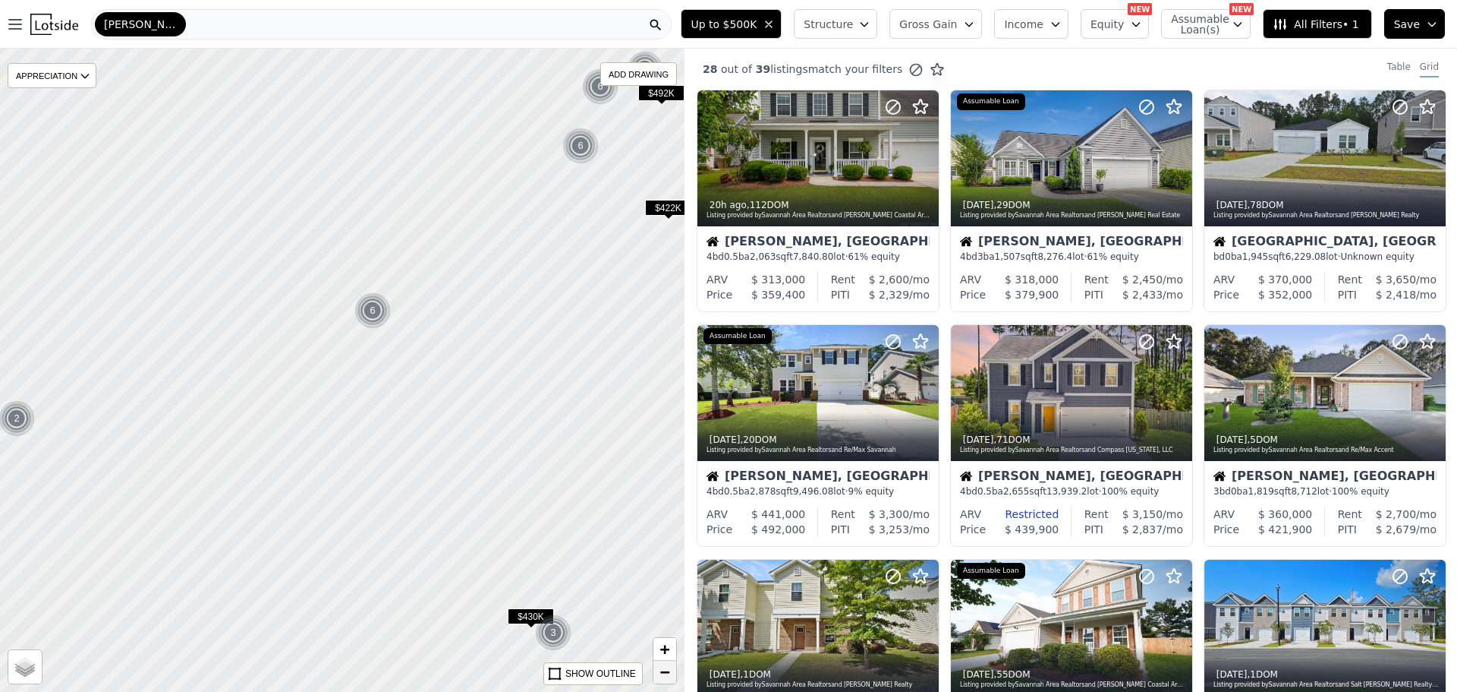
click at [659, 678] on link "−" at bounding box center [665, 671] width 23 height 23
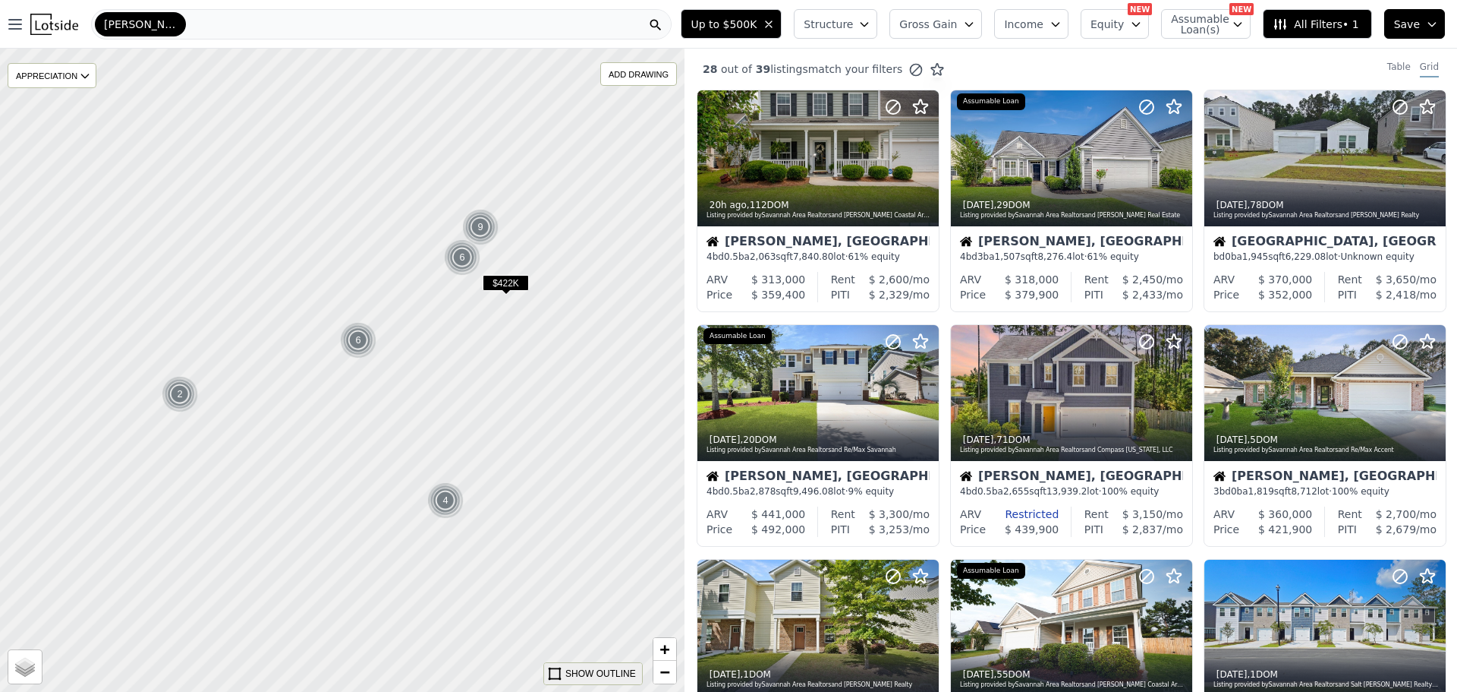
click at [586, 669] on div "SHOW OUTLINE" at bounding box center [601, 673] width 71 height 14
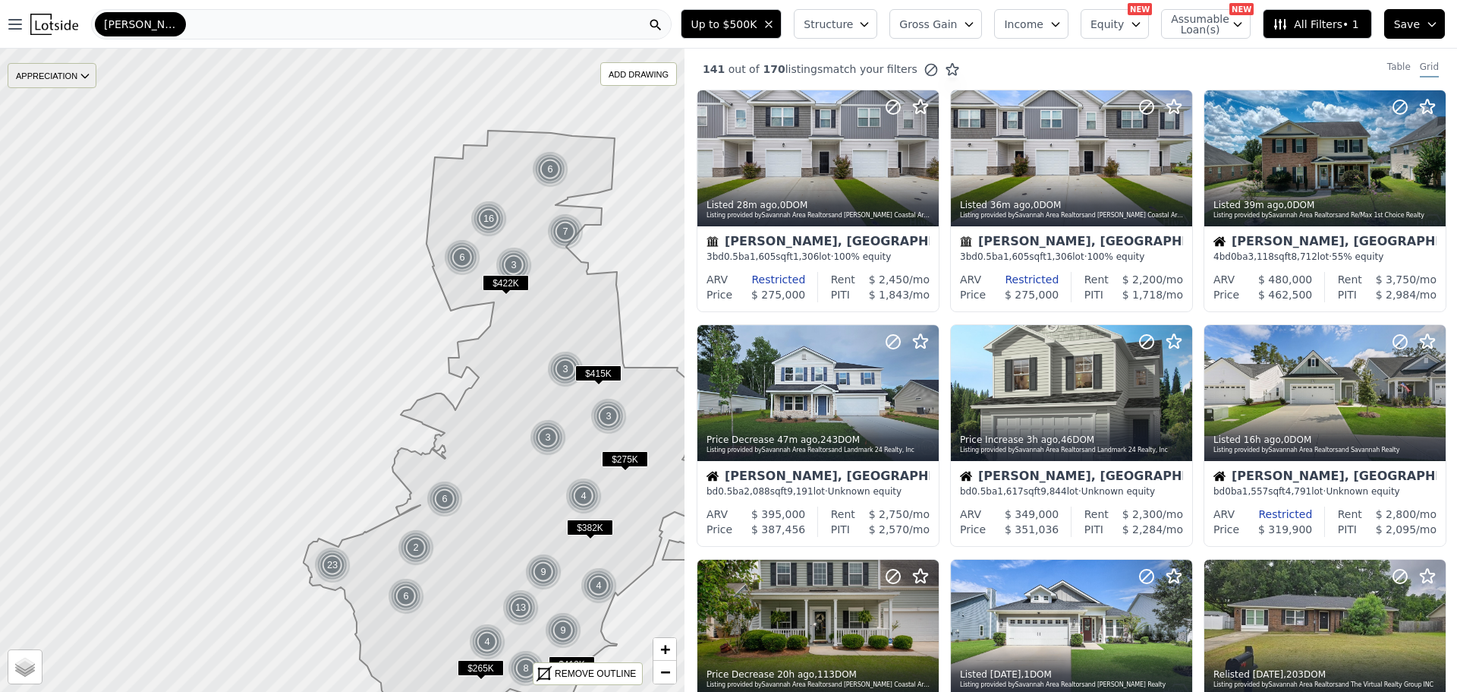
click at [43, 66] on div "APPRECIATION" at bounding box center [52, 75] width 89 height 25
click at [47, 71] on div "APPRECIATION" at bounding box center [52, 75] width 89 height 25
click at [527, 517] on icon at bounding box center [529, 444] width 451 height 626
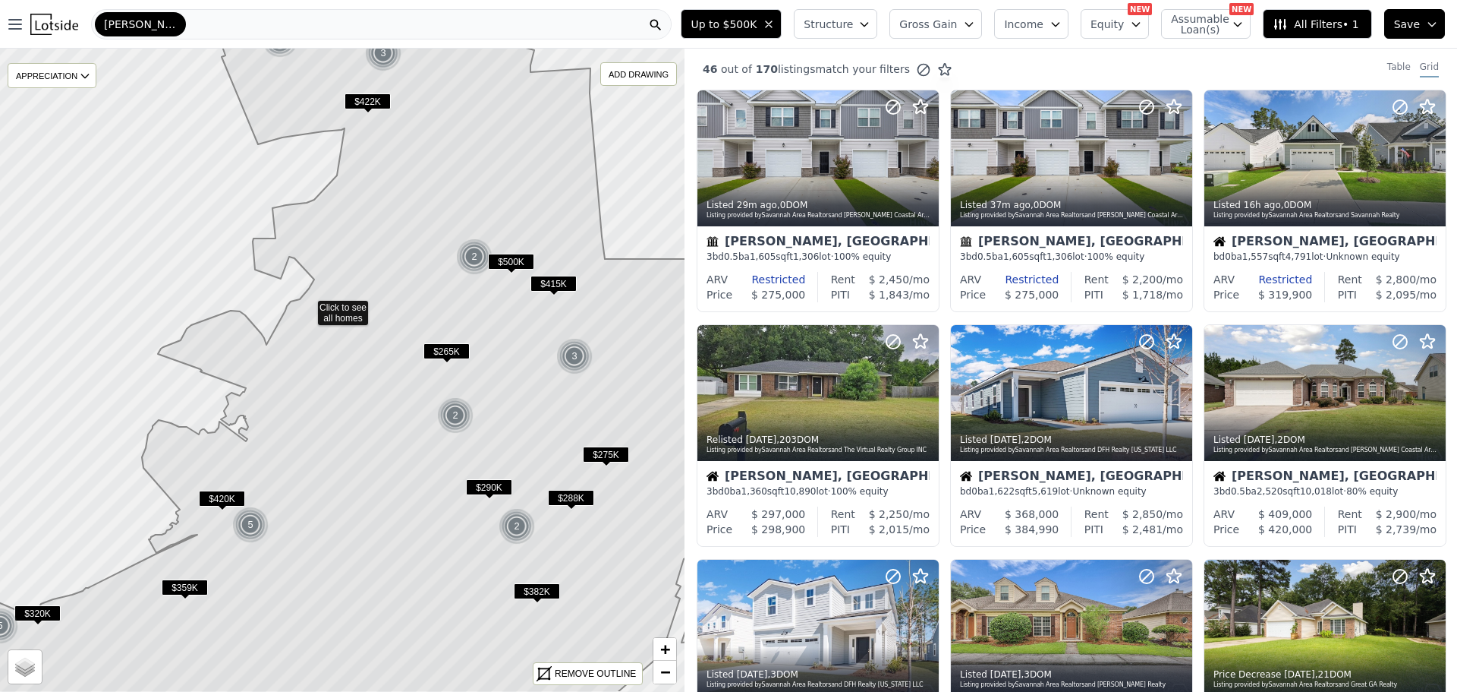
drag, startPoint x: 528, startPoint y: 225, endPoint x: 493, endPoint y: 161, distance: 73.4
click at [493, 161] on icon at bounding box center [342, 305] width 756 height 774
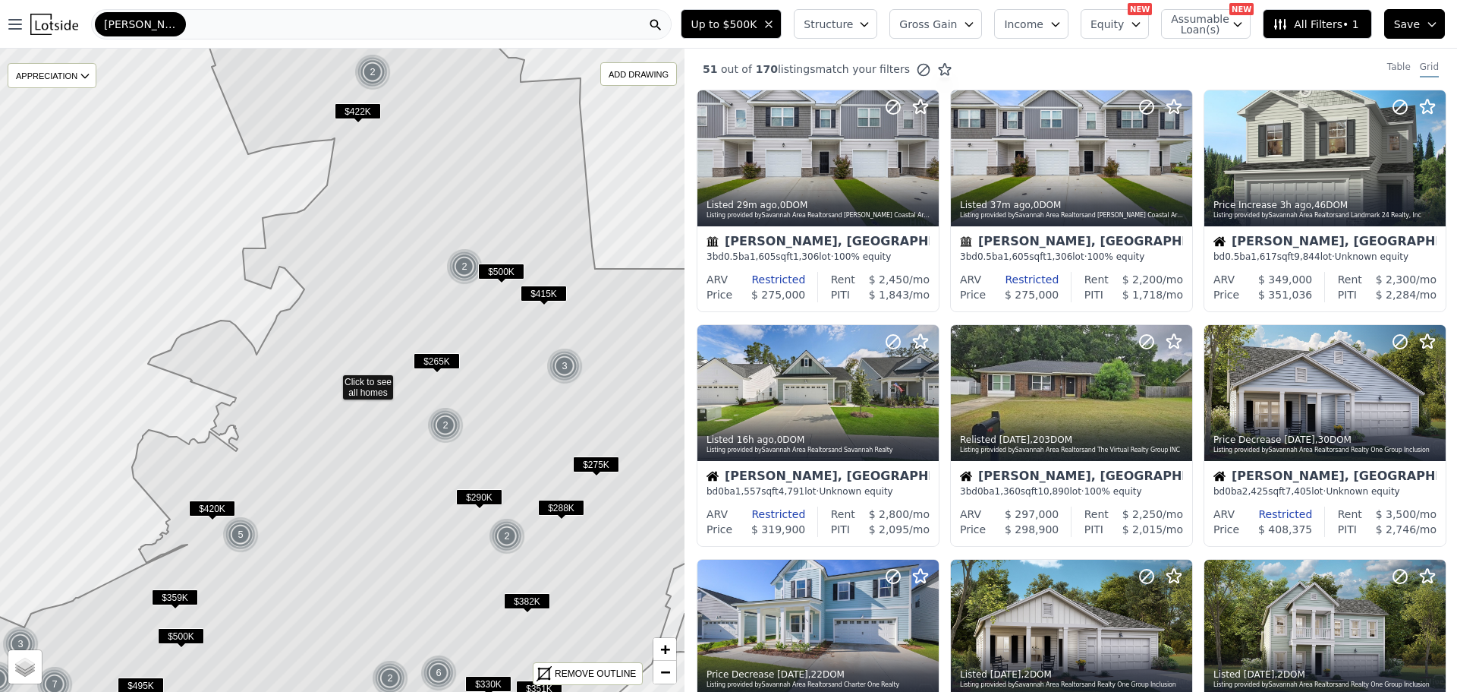
drag, startPoint x: 525, startPoint y: 266, endPoint x: 515, endPoint y: 276, distance: 14.0
click at [515, 276] on span "$500K" at bounding box center [501, 271] width 46 height 16
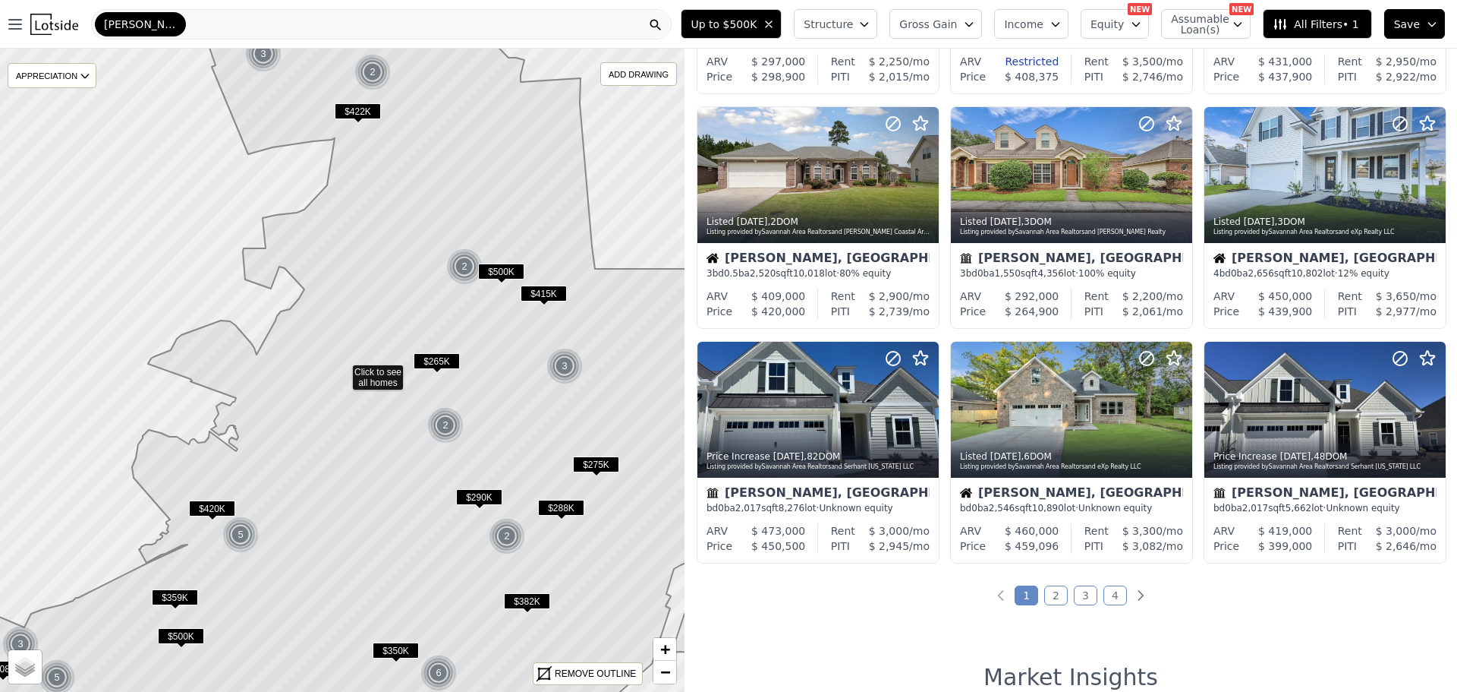
scroll to position [453, 0]
click at [1058, 598] on link "2" at bounding box center [1057, 594] width 24 height 20
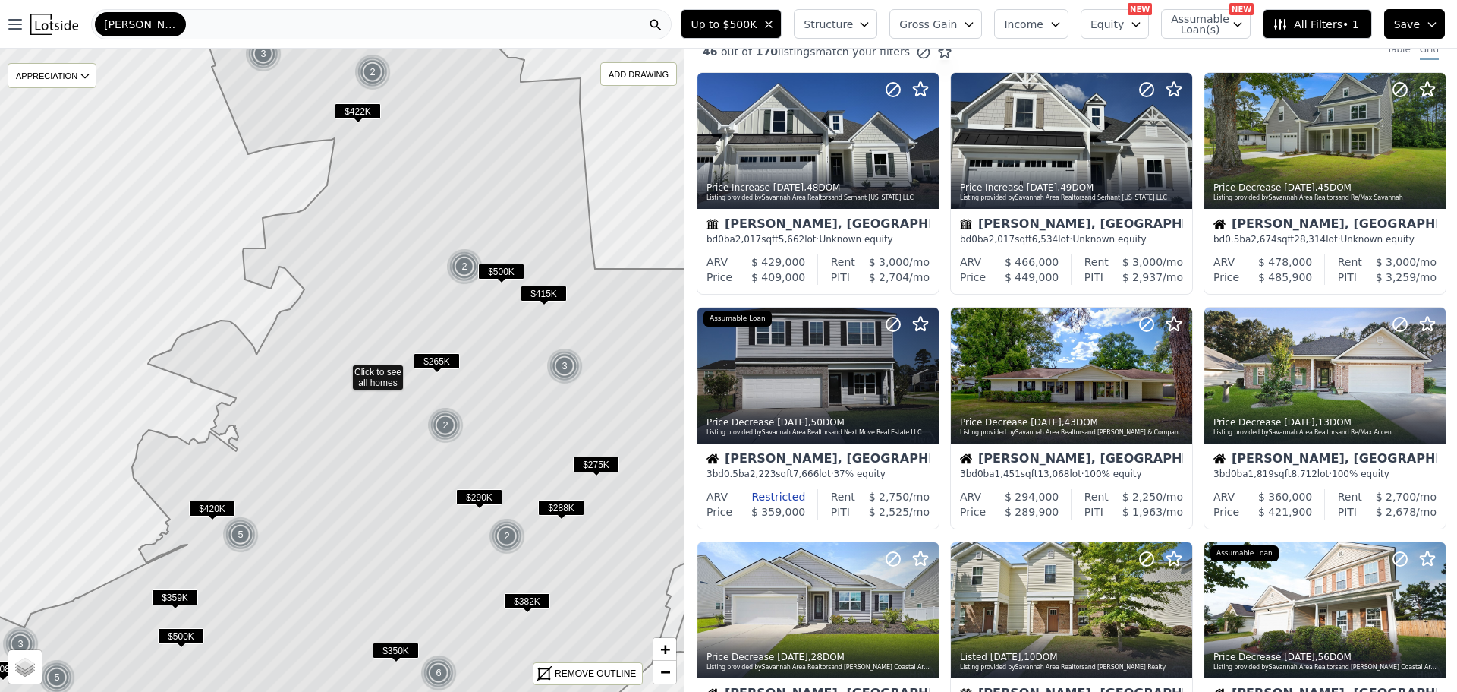
scroll to position [0, 0]
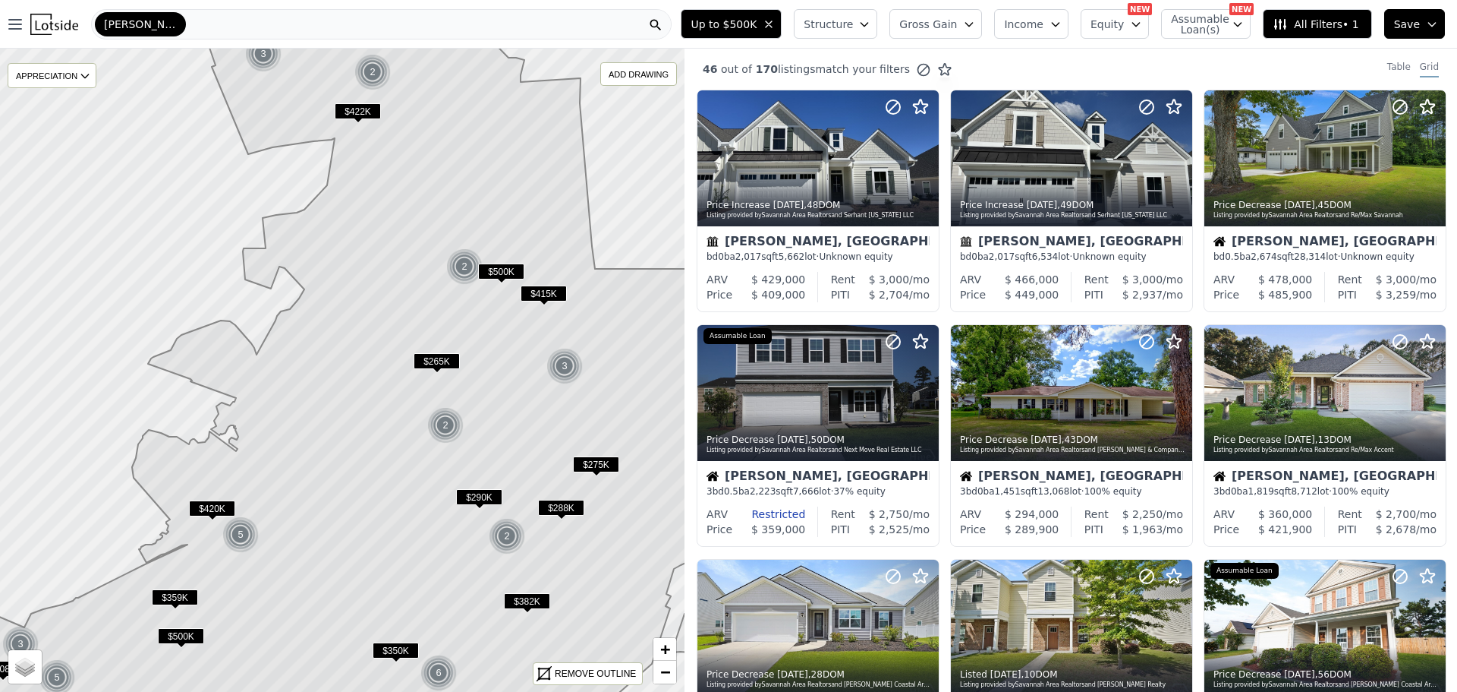
click at [1111, 58] on div "46 out of 170 listings match your filters Table Grid" at bounding box center [1071, 69] width 773 height 41
click at [1000, 72] on div "46 out of 170 listings match your filters Table Grid" at bounding box center [1071, 69] width 773 height 41
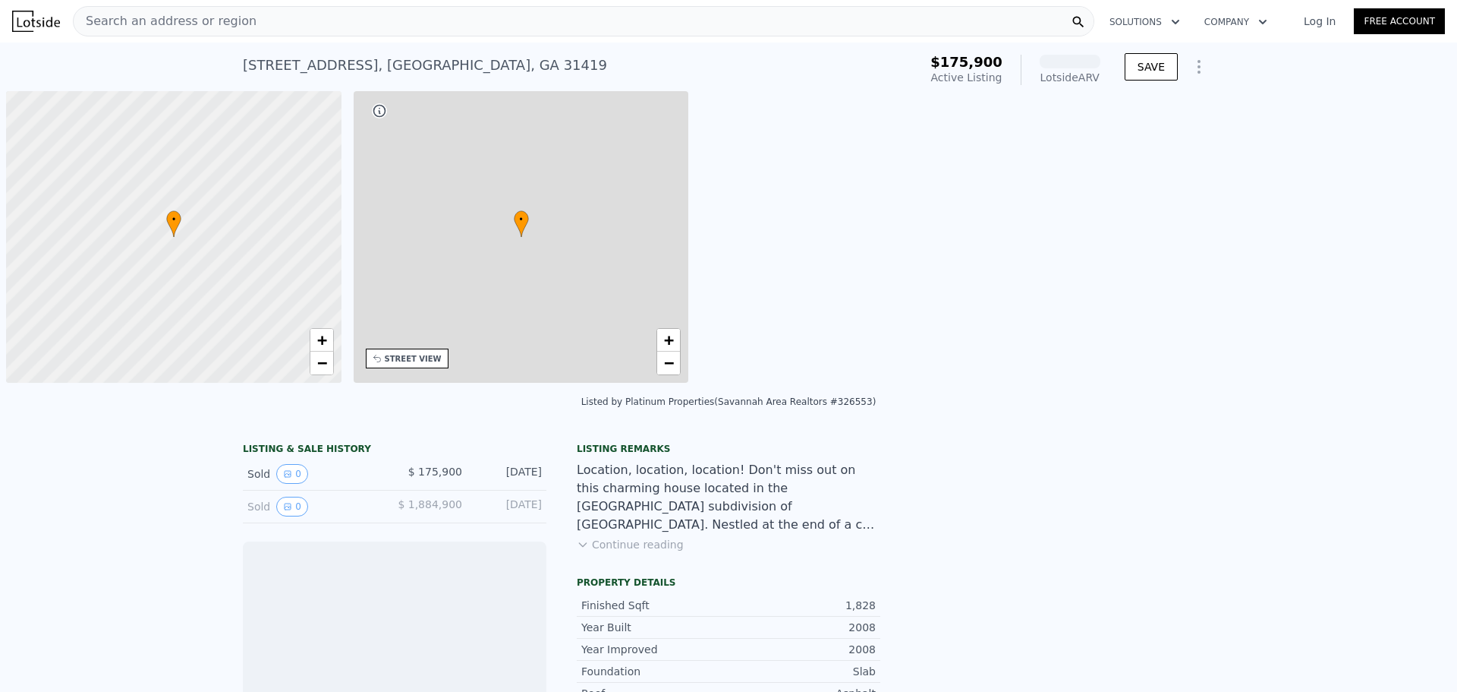
scroll to position [0, 6]
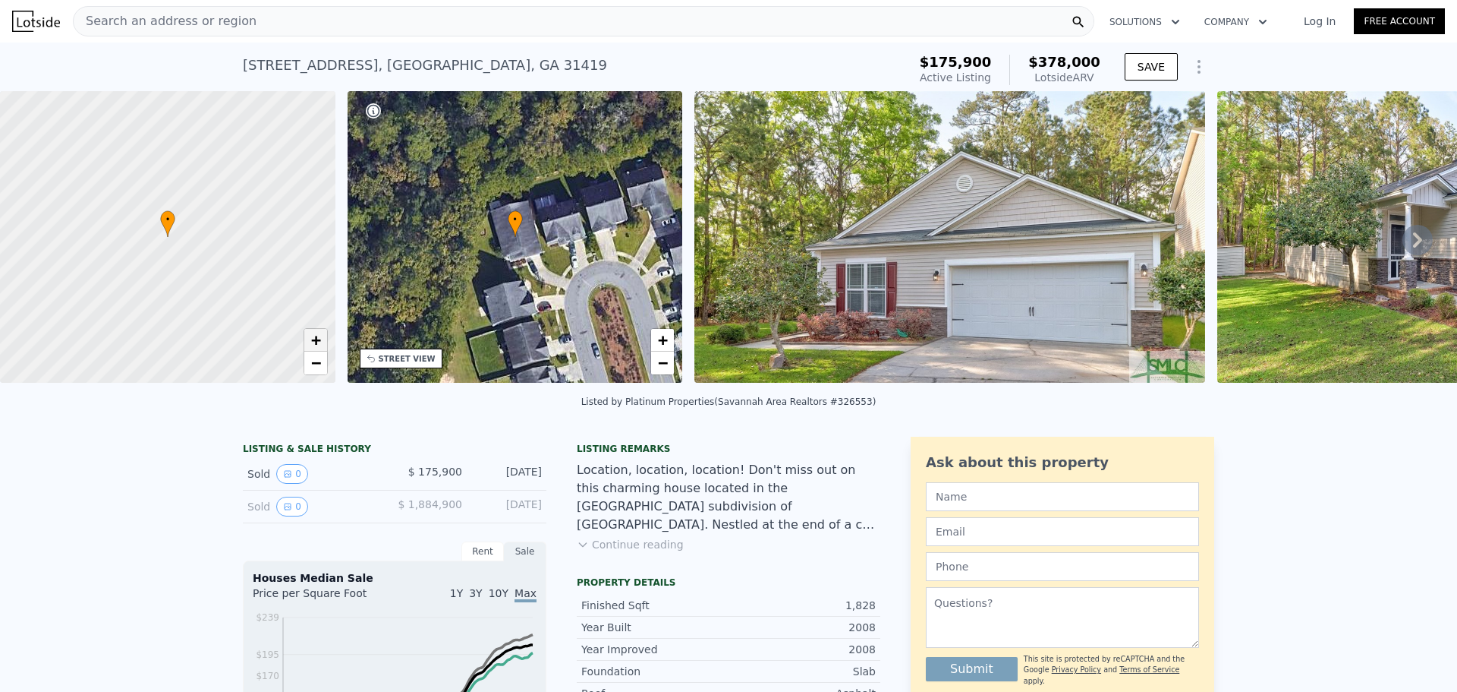
click at [320, 340] on span "+" at bounding box center [315, 339] width 10 height 19
click at [320, 339] on span "+" at bounding box center [315, 339] width 10 height 19
drag, startPoint x: 254, startPoint y: 346, endPoint x: 190, endPoint y: 187, distance: 171.3
click at [190, 187] on div at bounding box center [168, 237] width 402 height 350
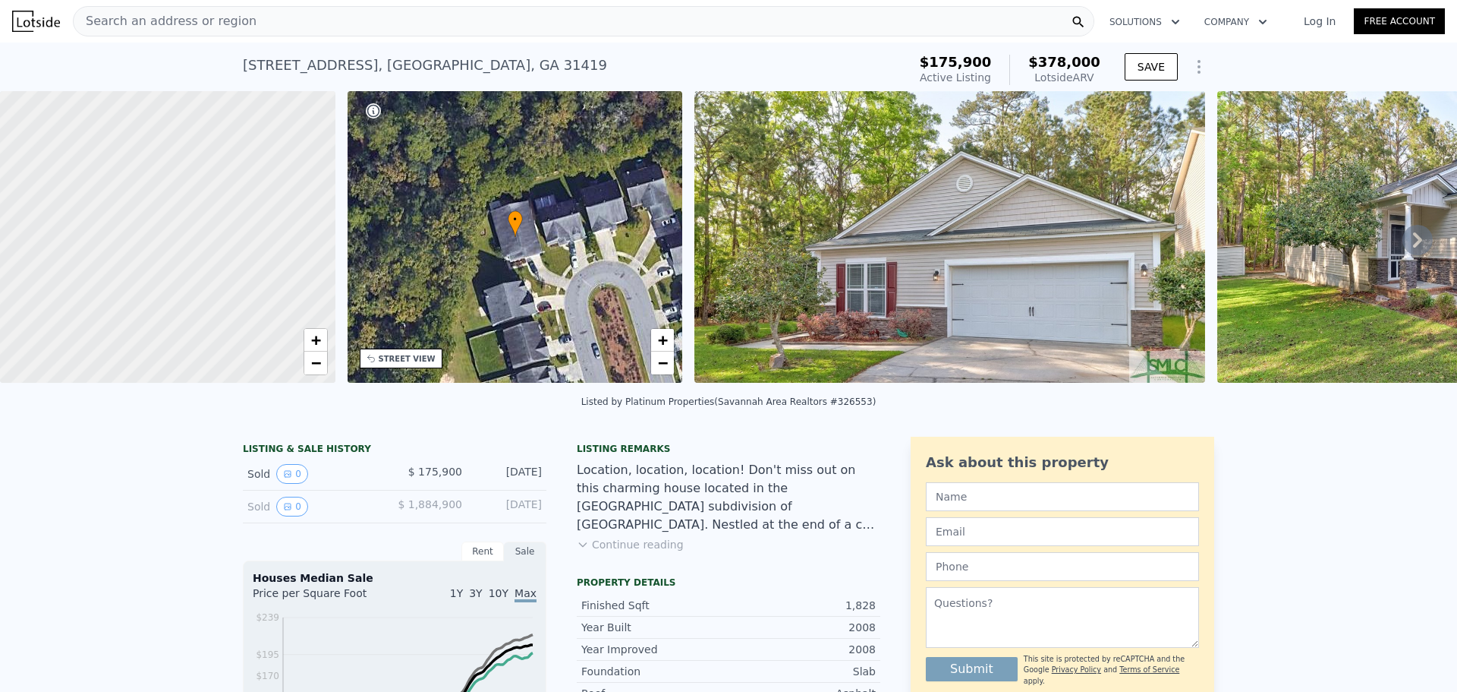
drag, startPoint x: 204, startPoint y: 288, endPoint x: 249, endPoint y: 333, distance: 63.9
click at [248, 332] on div at bounding box center [168, 237] width 402 height 350
drag, startPoint x: 220, startPoint y: 208, endPoint x: 237, endPoint y: 310, distance: 103.8
click at [237, 310] on div at bounding box center [168, 237] width 402 height 350
